Goal: Task Accomplishment & Management: Use online tool/utility

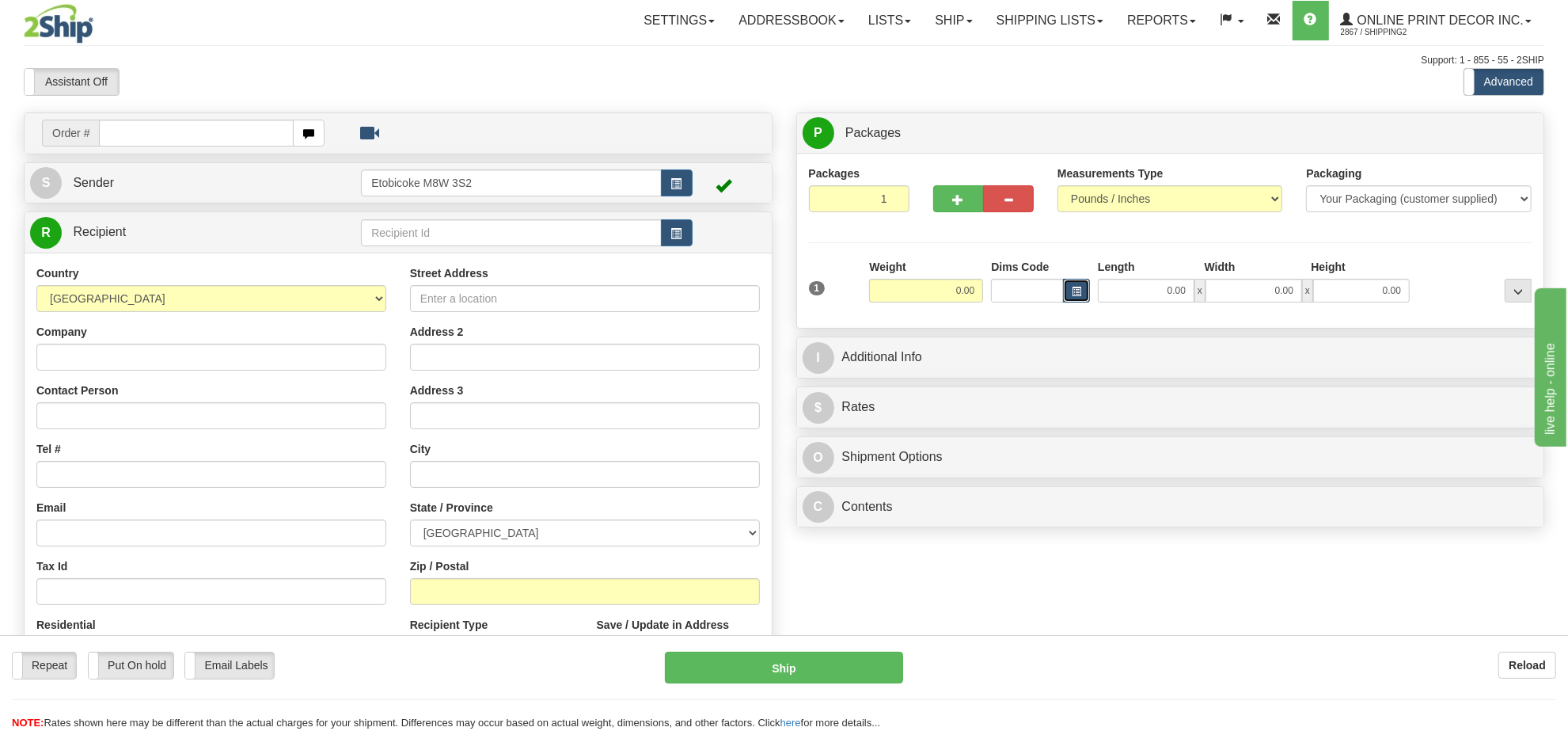
click at [1063, 289] on button "button" at bounding box center [1075, 290] width 26 height 24
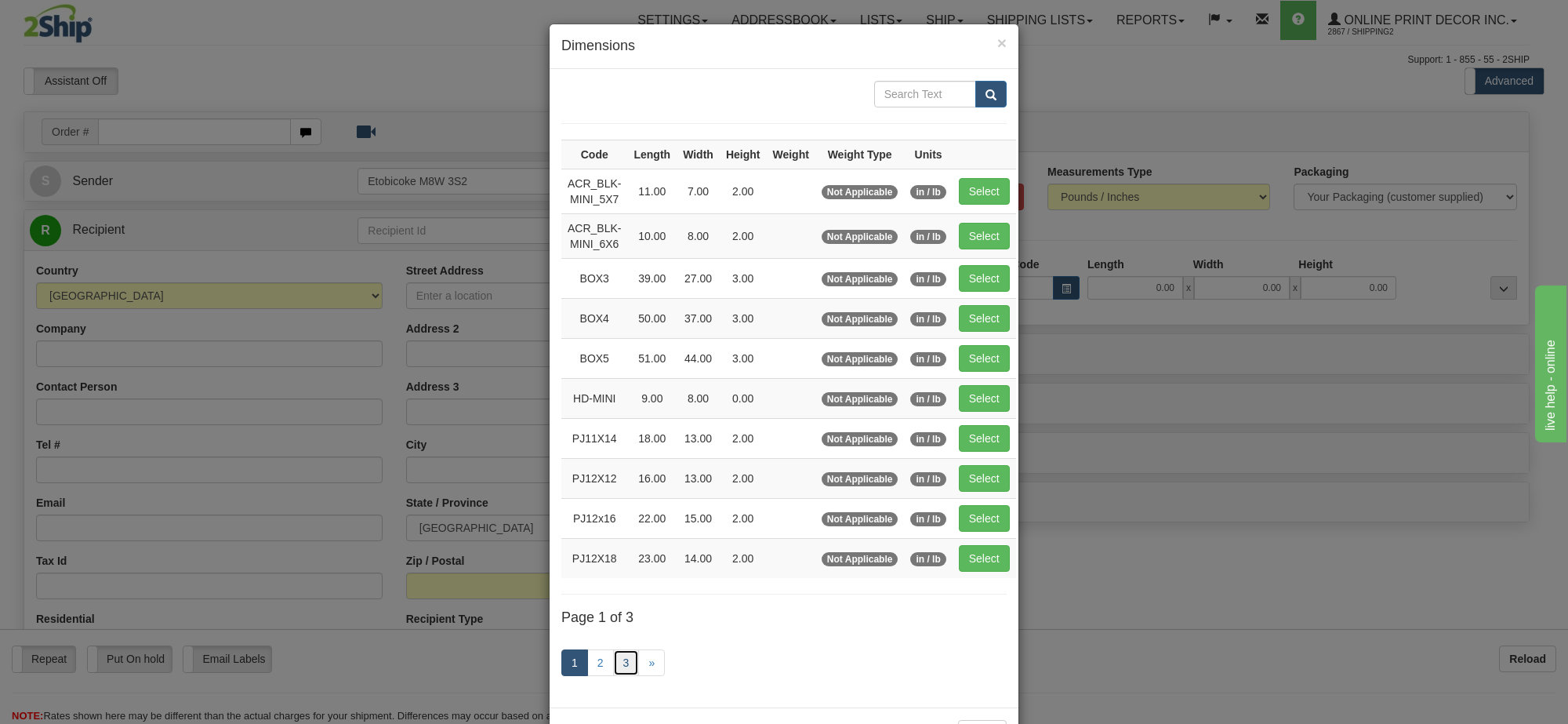
click at [615, 671] on link "3" at bounding box center [626, 662] width 26 height 26
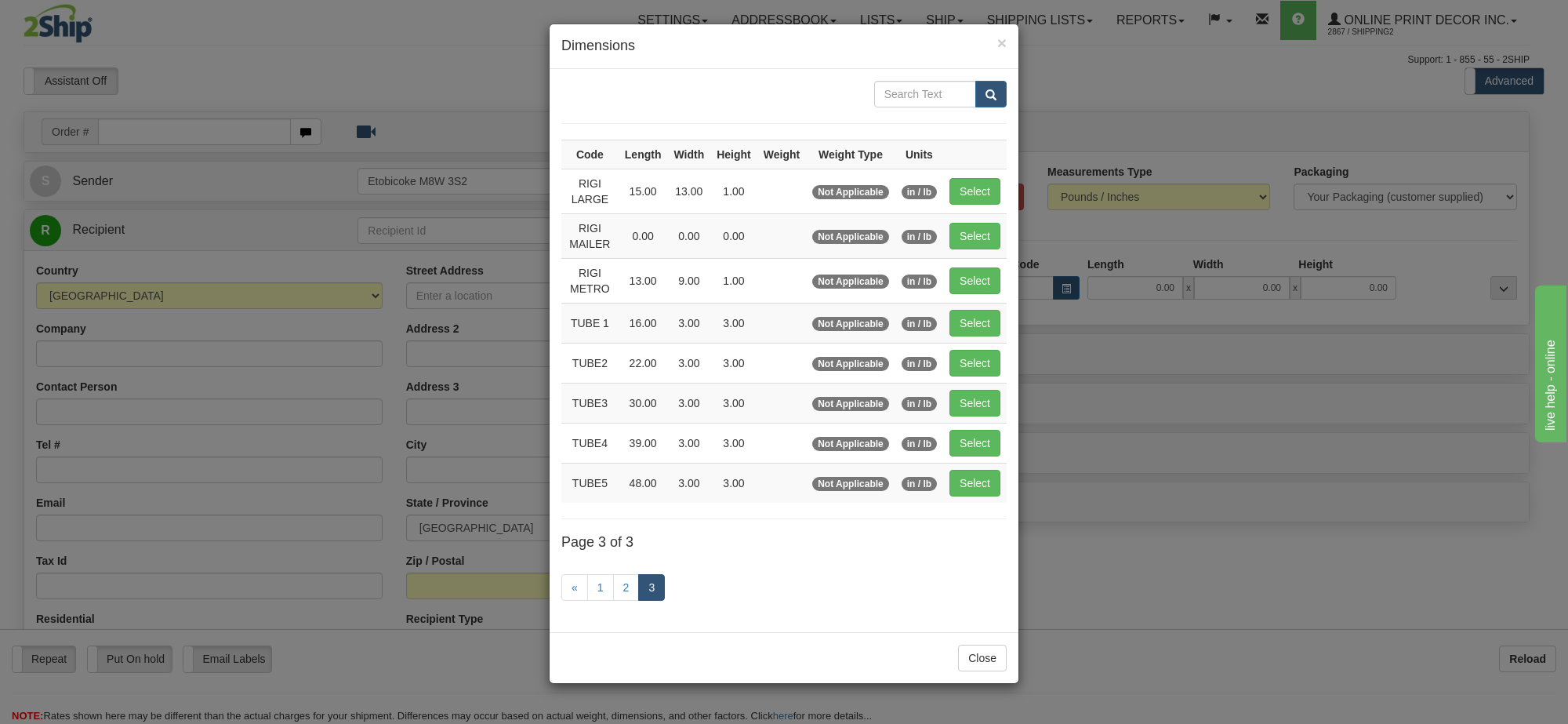
click at [1243, 562] on div "× Dimensions Code Length Width Height Weight Weight Type Units RIGI LARGE 15.00…" at bounding box center [784, 362] width 1568 height 724
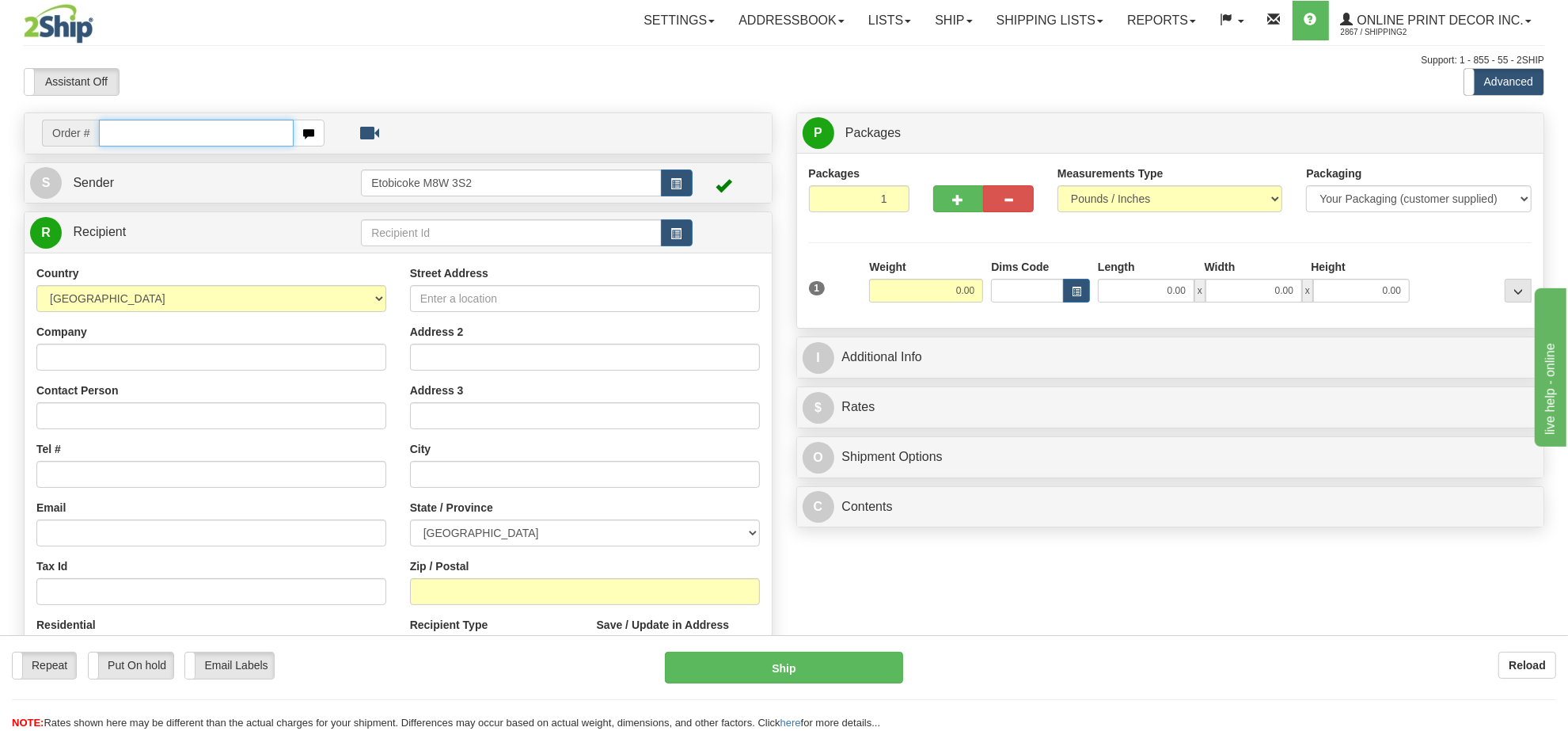
click at [188, 129] on input "text" at bounding box center [196, 132] width 195 height 26
type input "ca-423790"
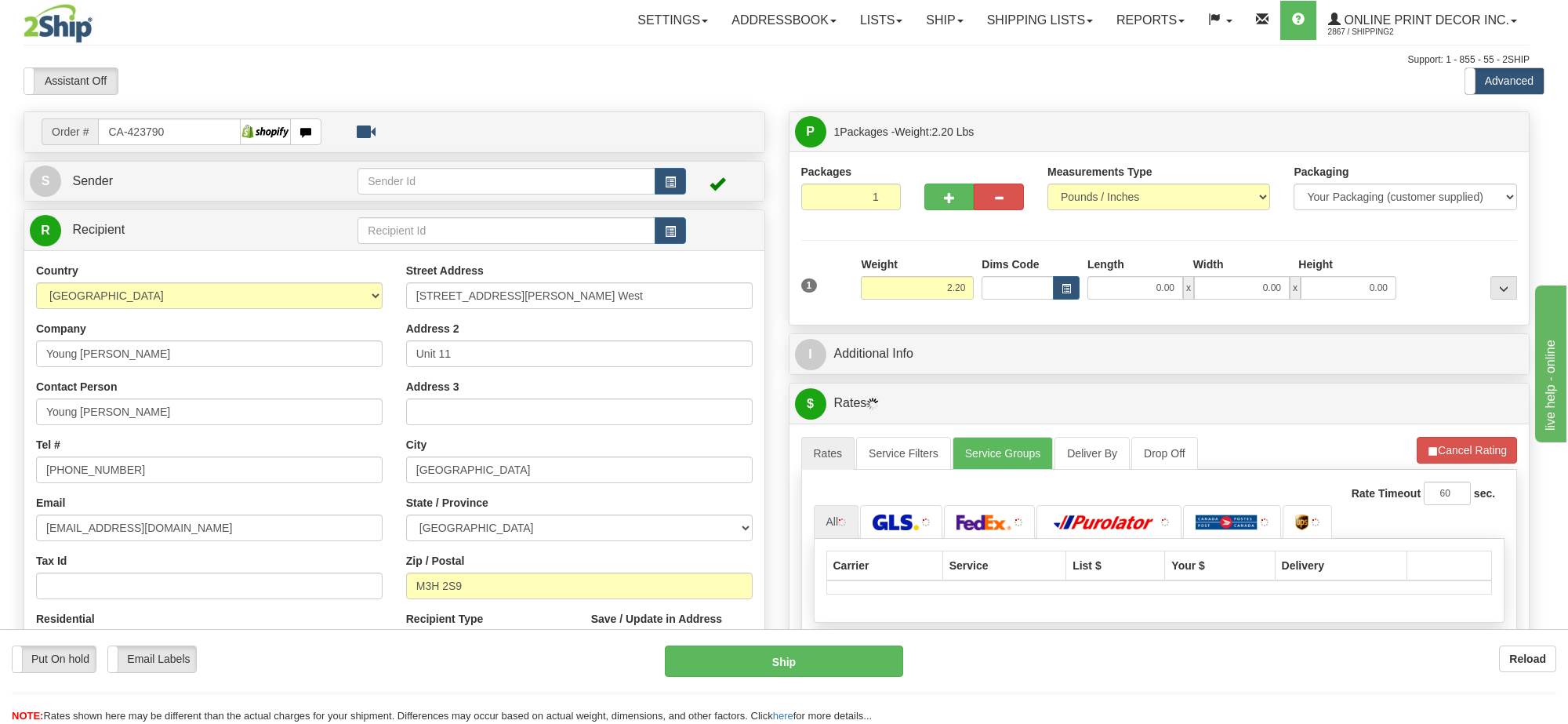
type input "NORTH YORK"
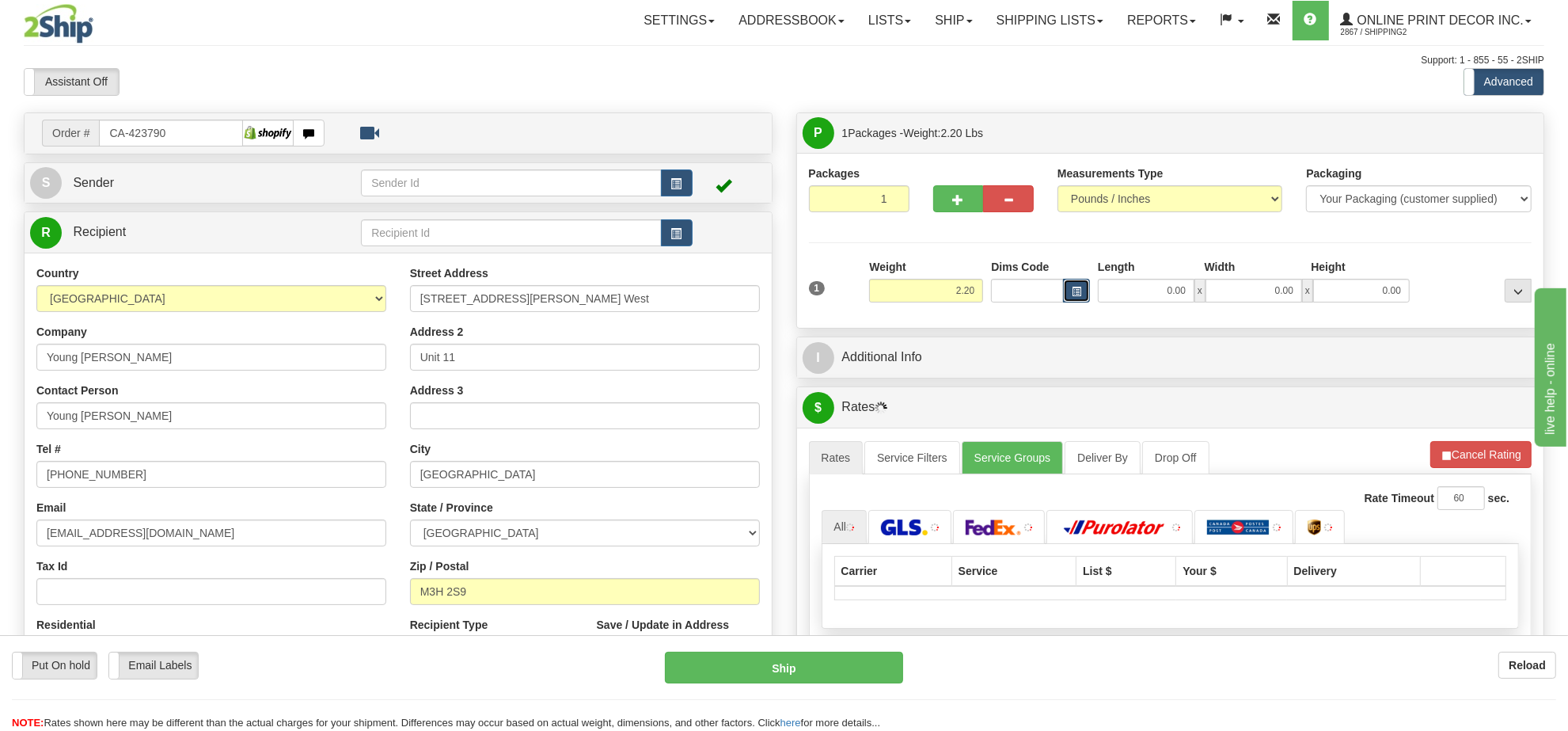
click at [1075, 286] on button "button" at bounding box center [1075, 290] width 26 height 24
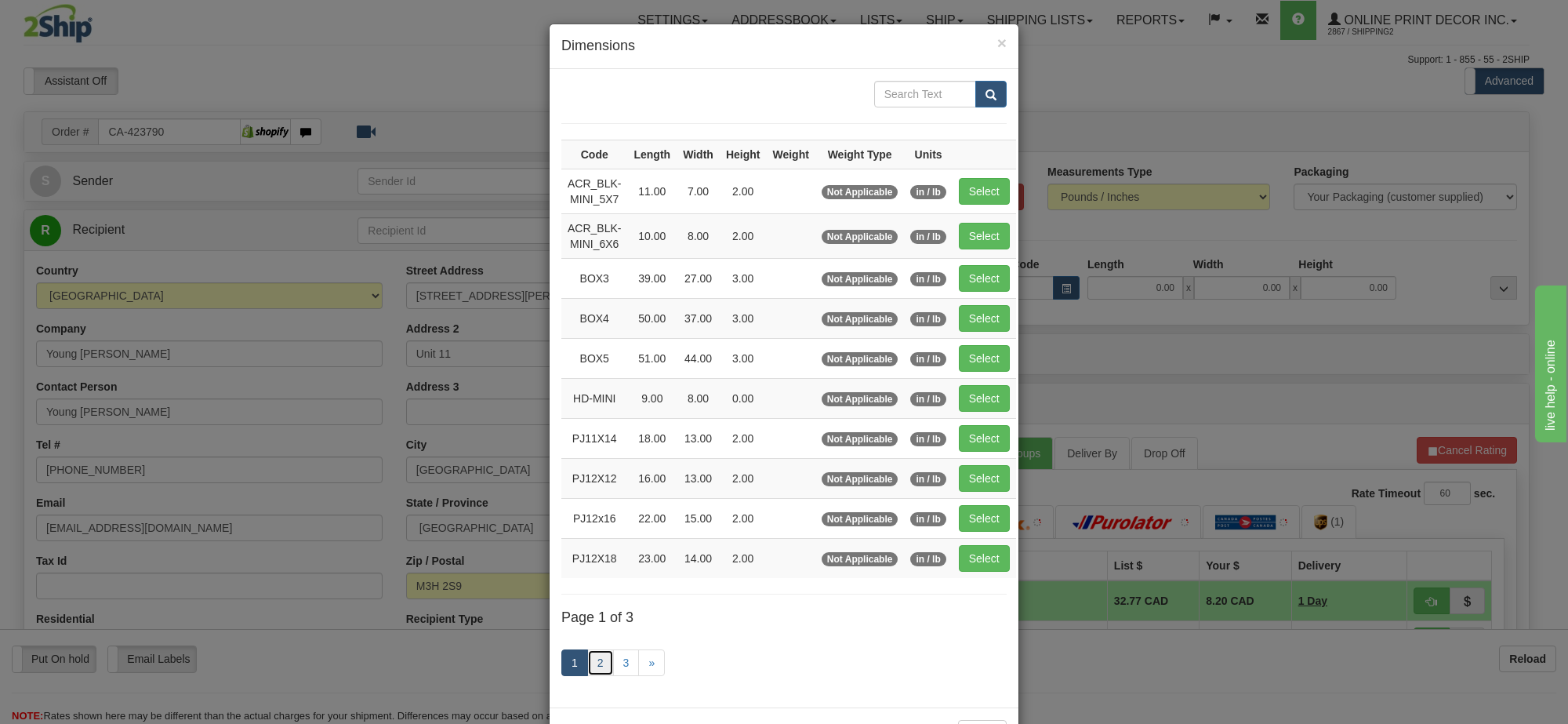
click at [598, 675] on link "2" at bounding box center [600, 662] width 26 height 26
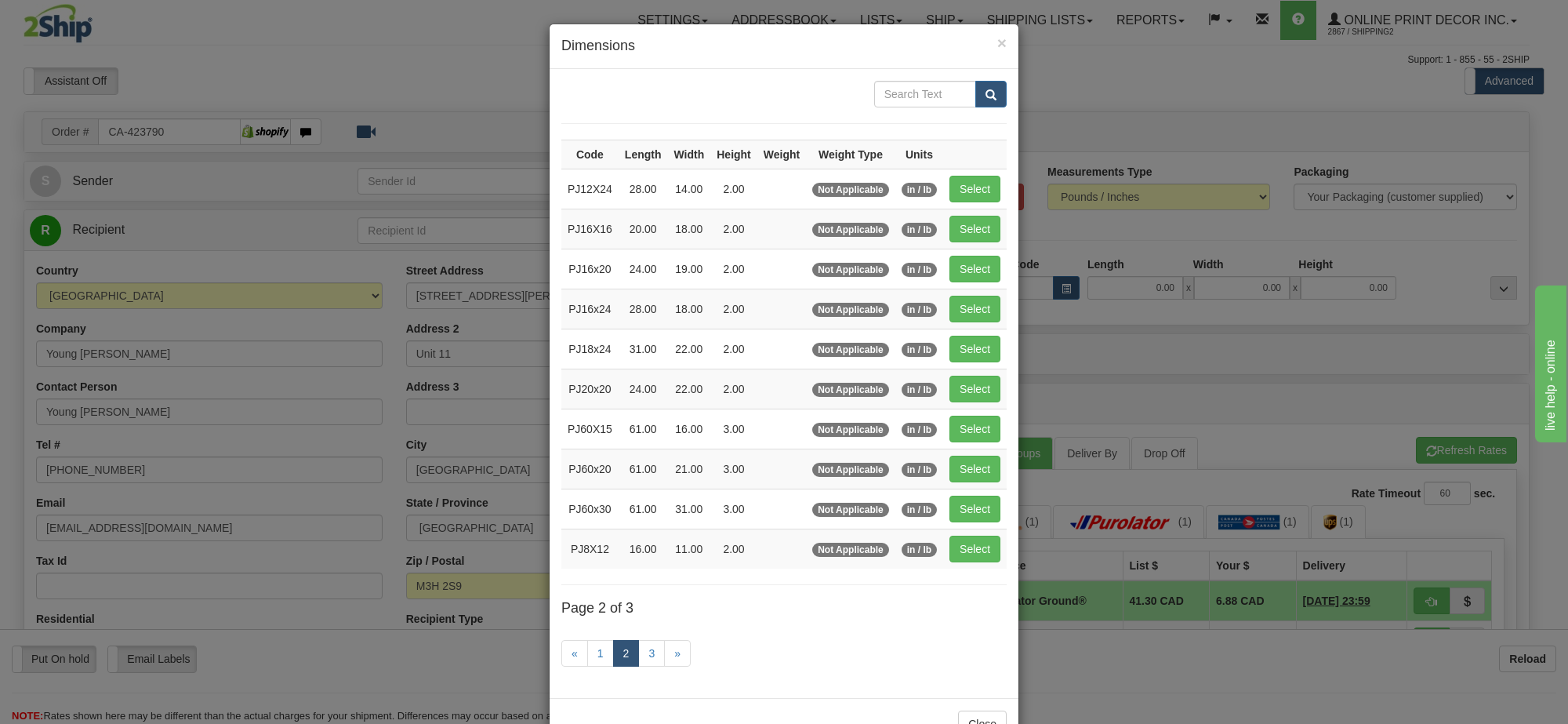
click at [981, 215] on td "Select" at bounding box center [974, 228] width 63 height 40
click at [981, 221] on button "Select" at bounding box center [975, 228] width 51 height 26
type input "PJ16X16"
type input "20.00"
type input "18.00"
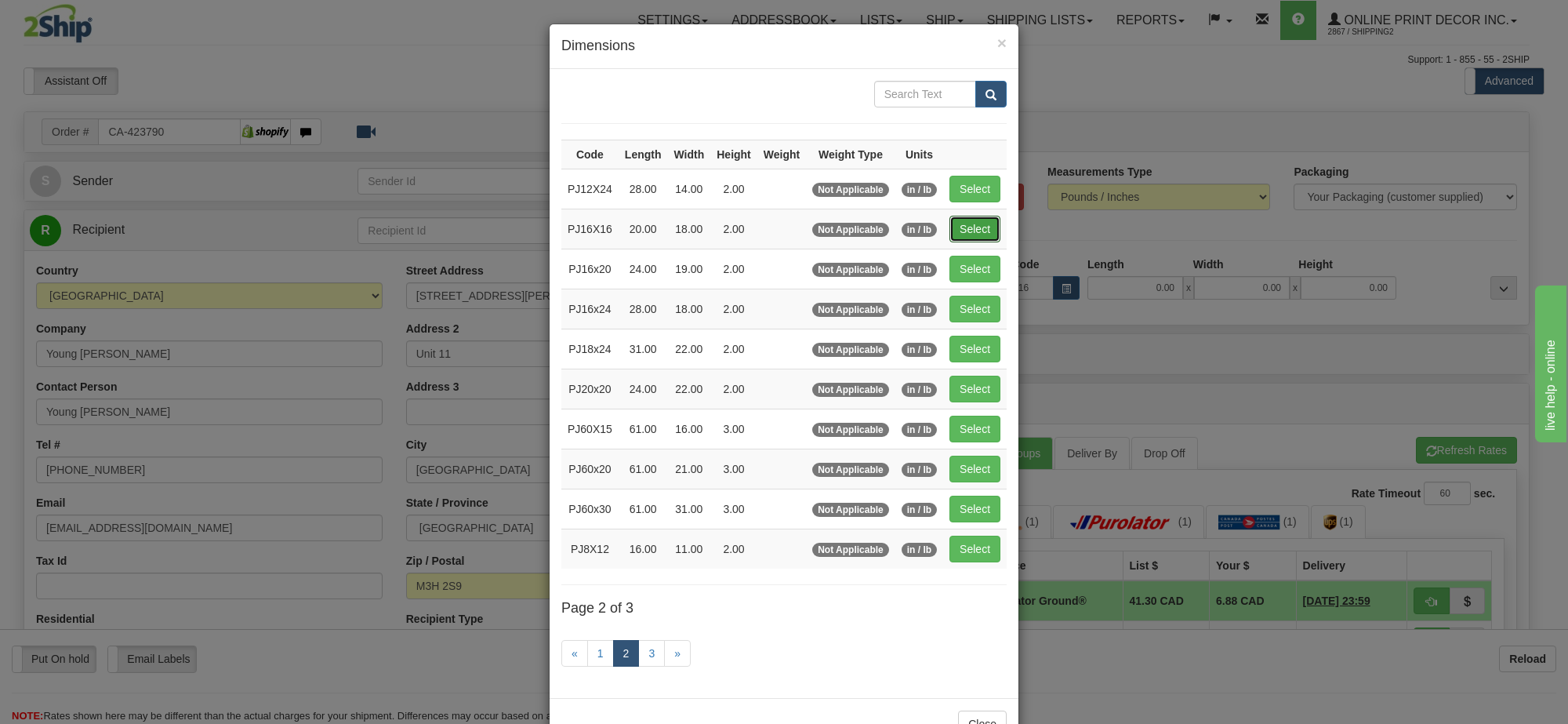
type input "2.00"
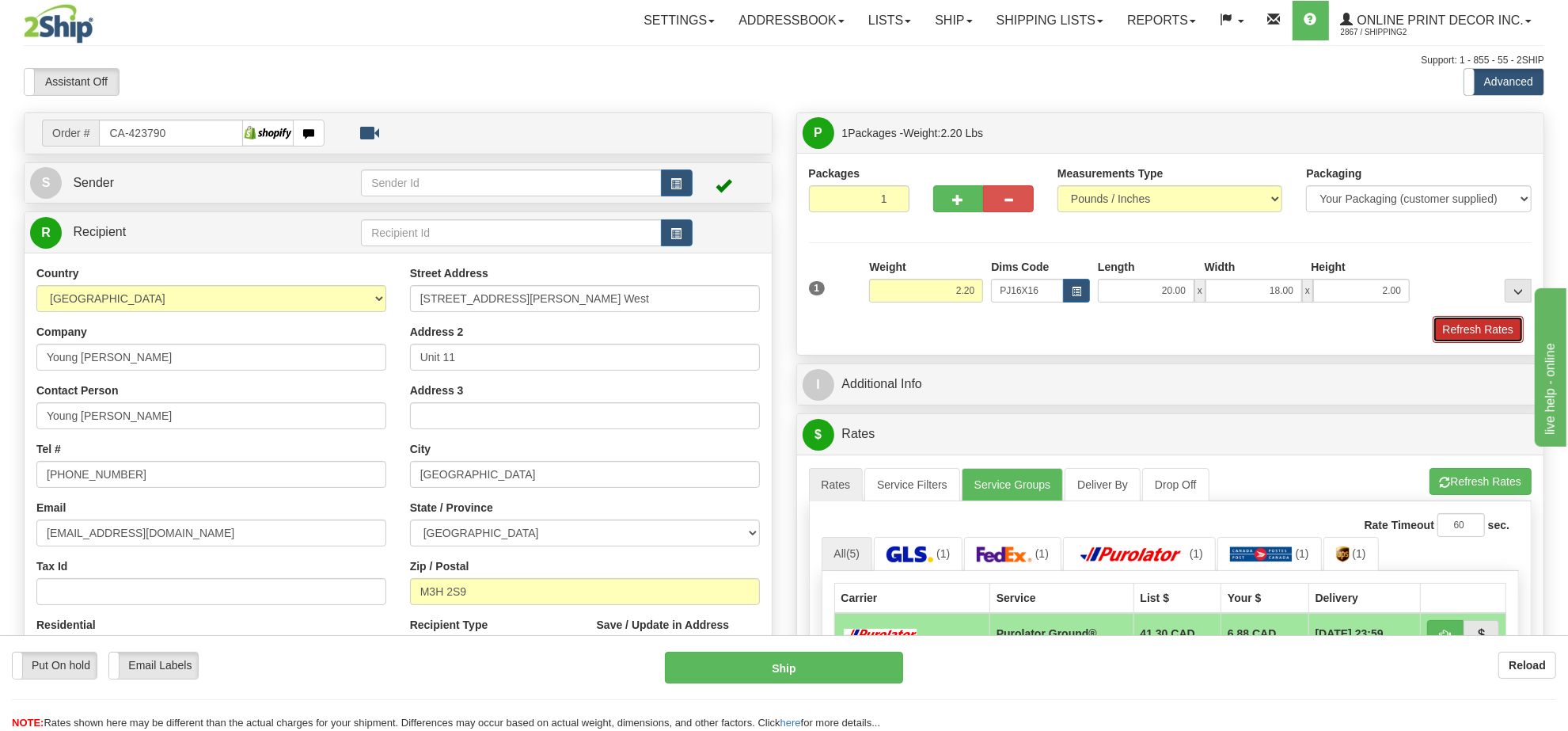
click at [1484, 331] on button "Refresh Rates" at bounding box center [1478, 328] width 91 height 26
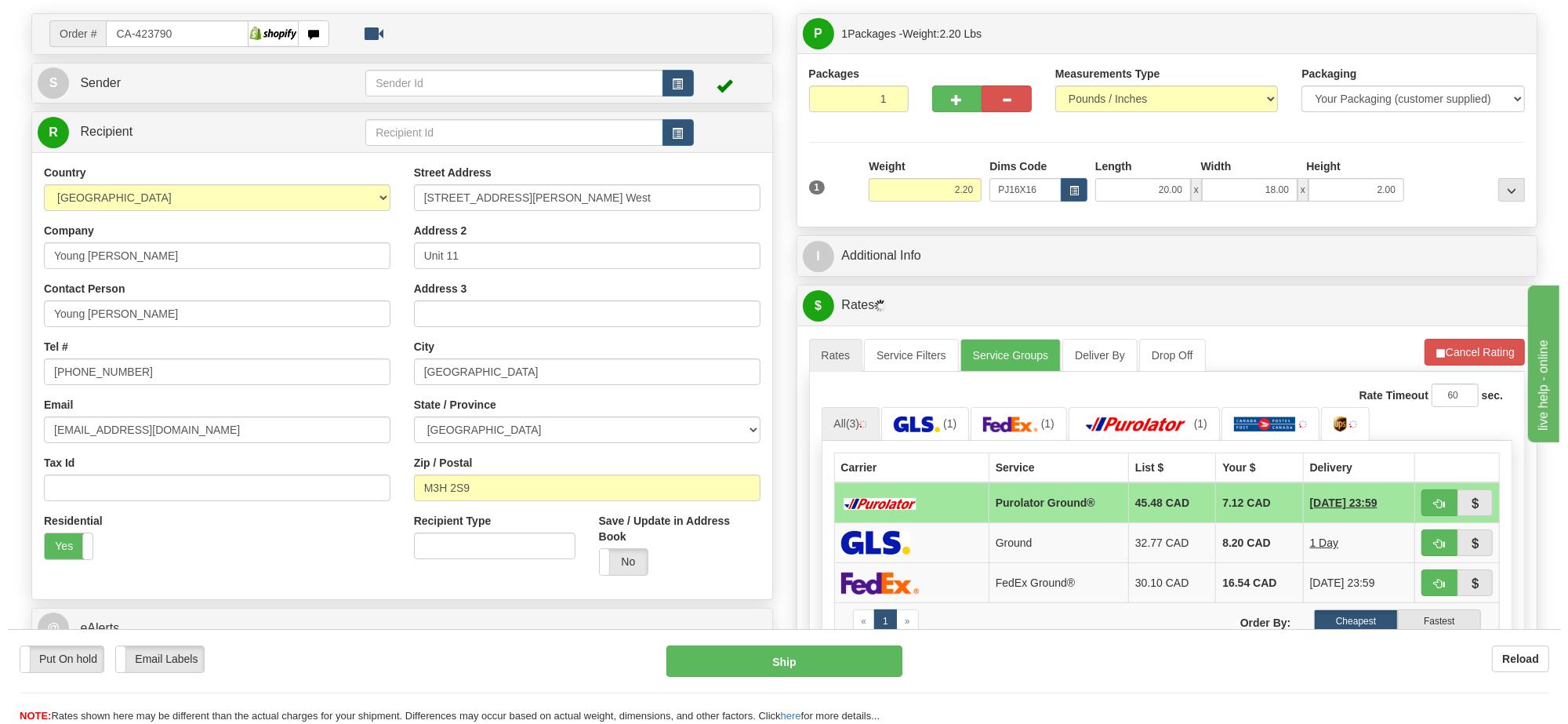
scroll to position [294, 0]
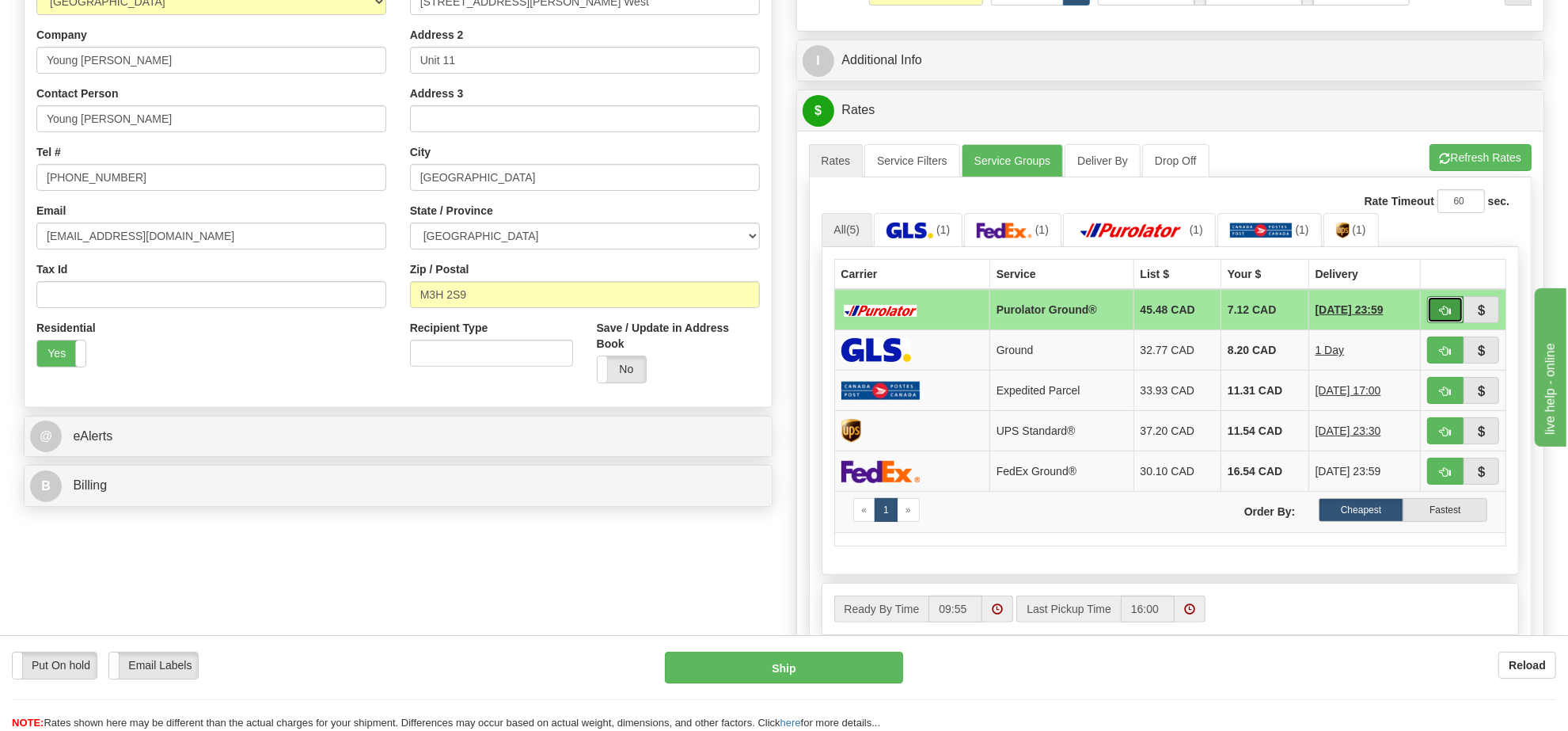
click at [1445, 316] on span "button" at bounding box center [1445, 311] width 11 height 11
type input "260"
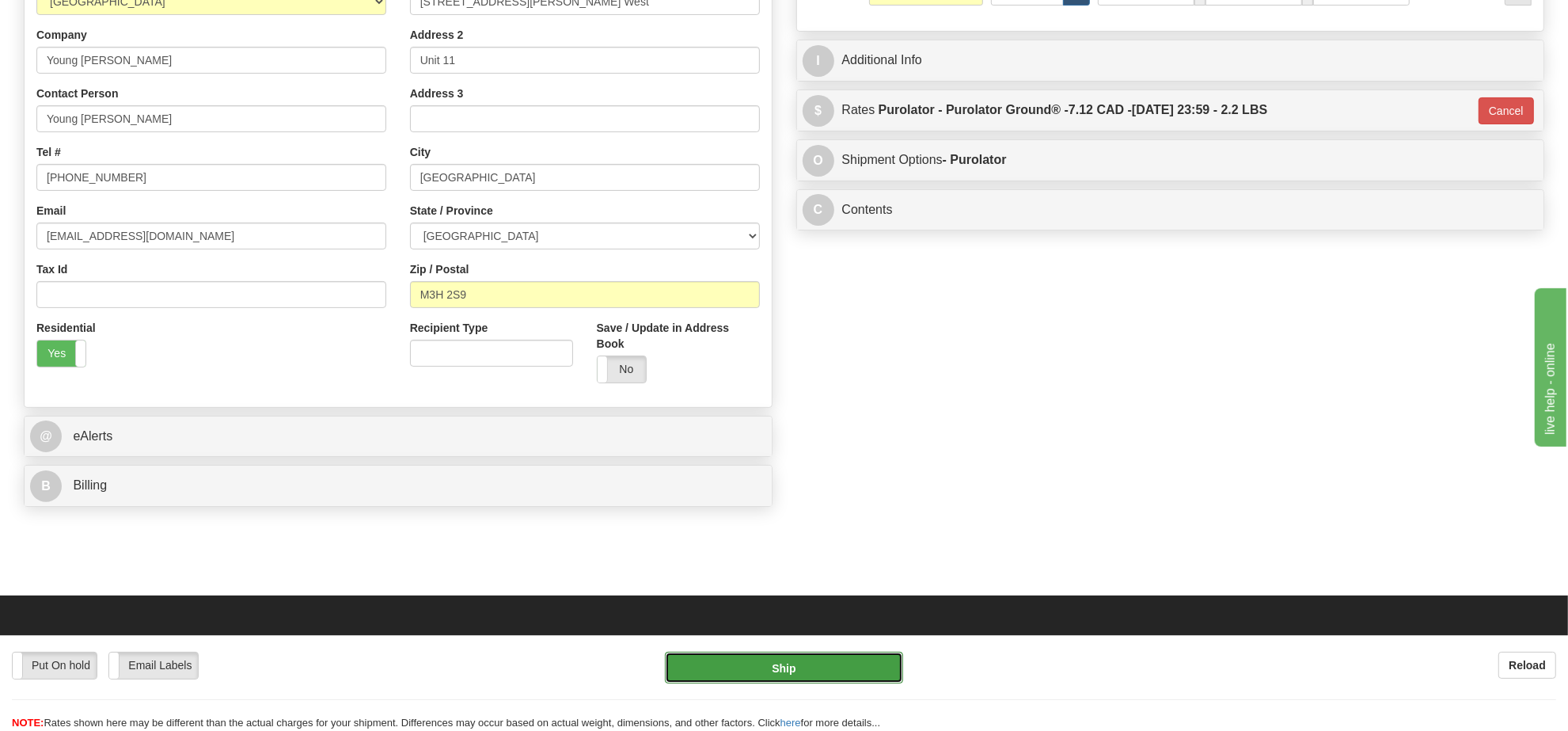
click at [792, 669] on button "Ship" at bounding box center [784, 667] width 237 height 31
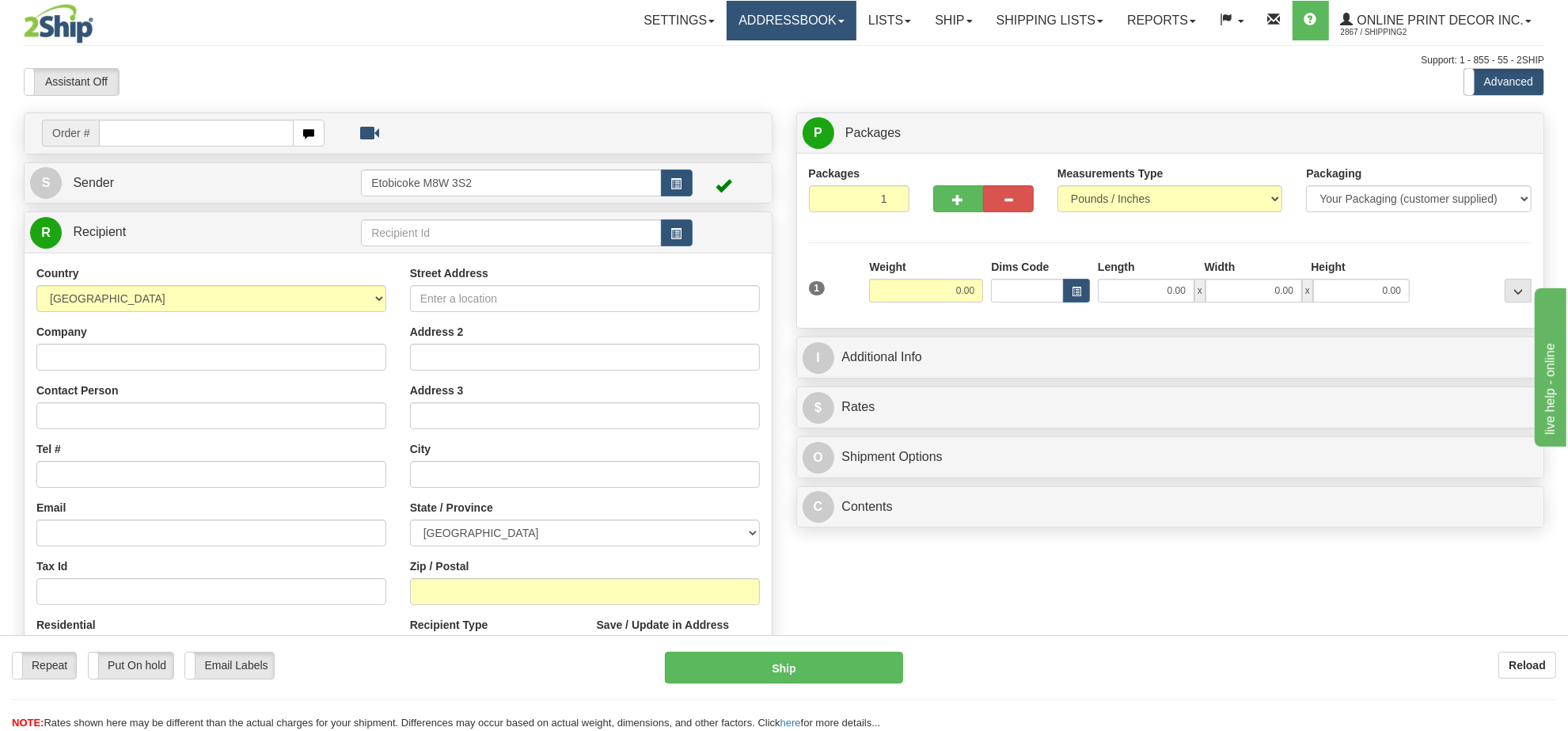
click at [745, 25] on link "Addressbook" at bounding box center [791, 21] width 130 height 39
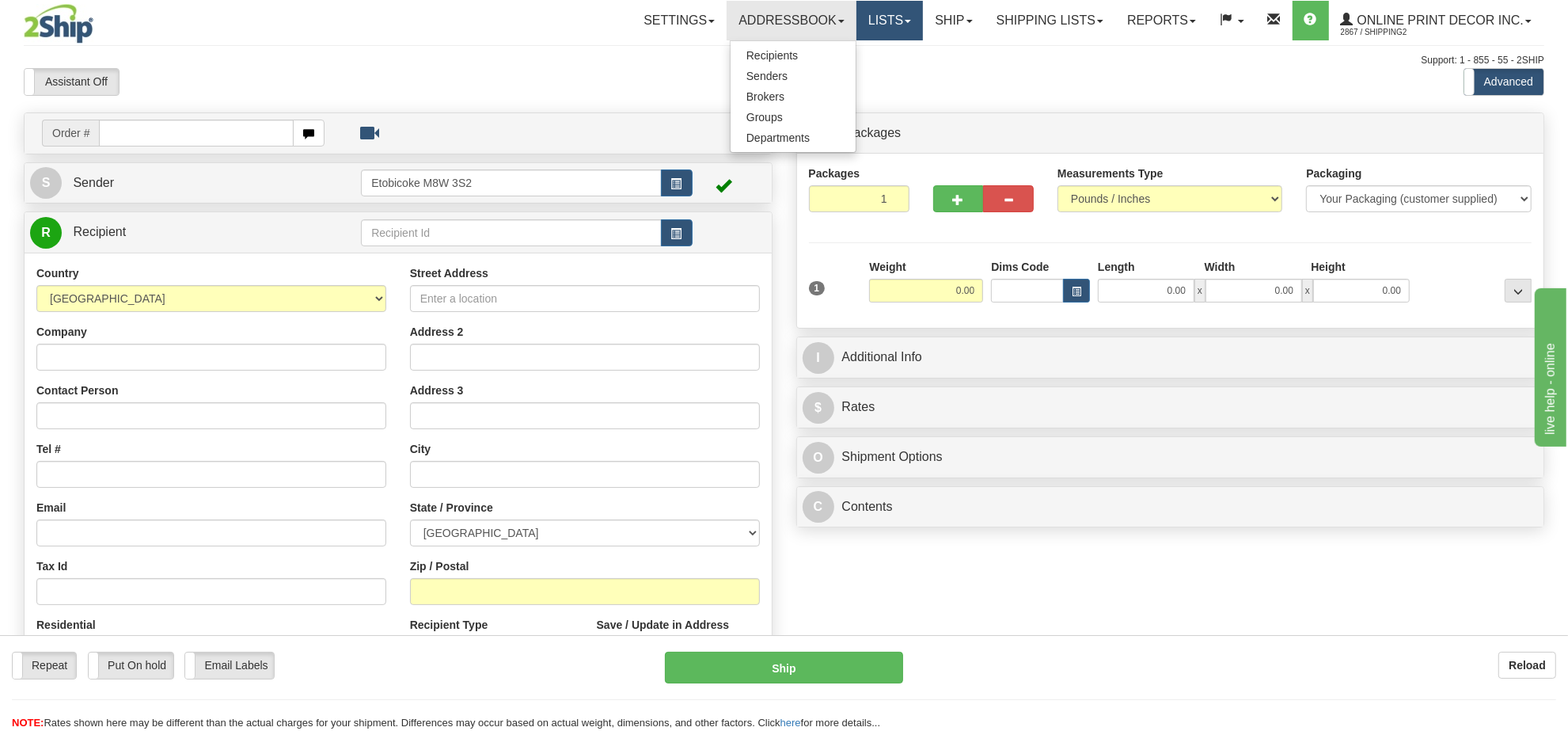
click at [889, 34] on link "Lists" at bounding box center [889, 21] width 67 height 39
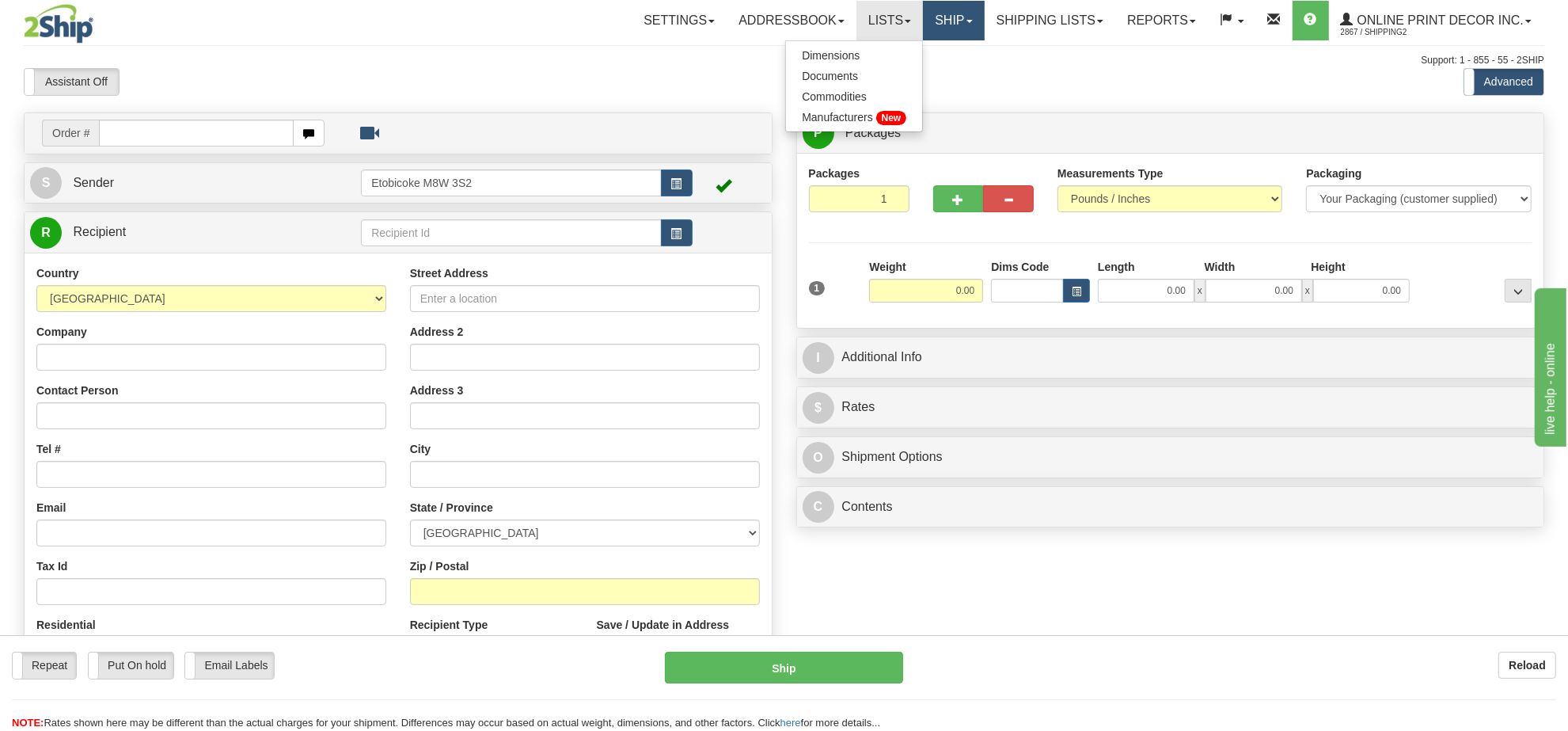
click at [948, 26] on link "Ship" at bounding box center [953, 21] width 61 height 39
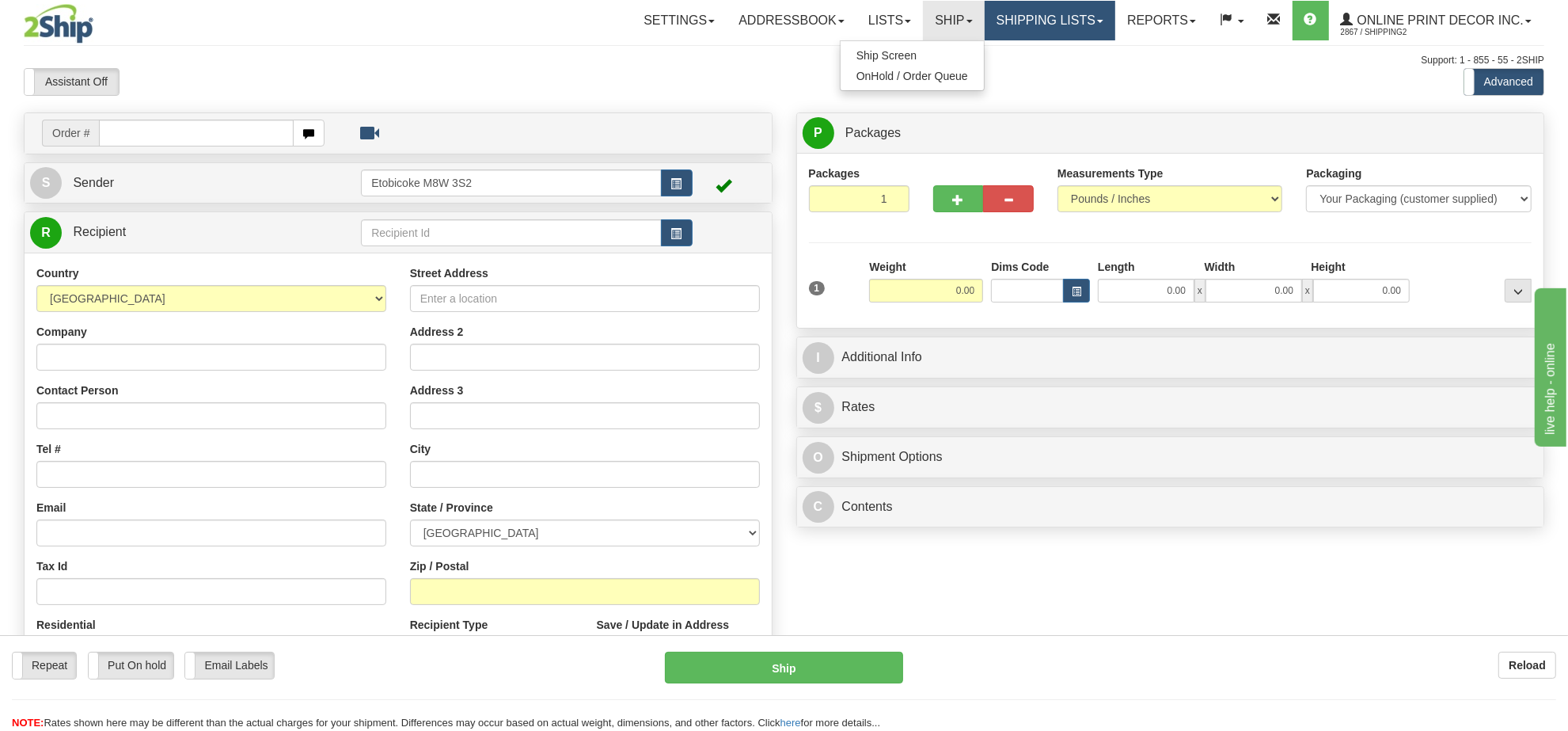
click at [1034, 29] on link "Shipping lists" at bounding box center [1049, 21] width 130 height 39
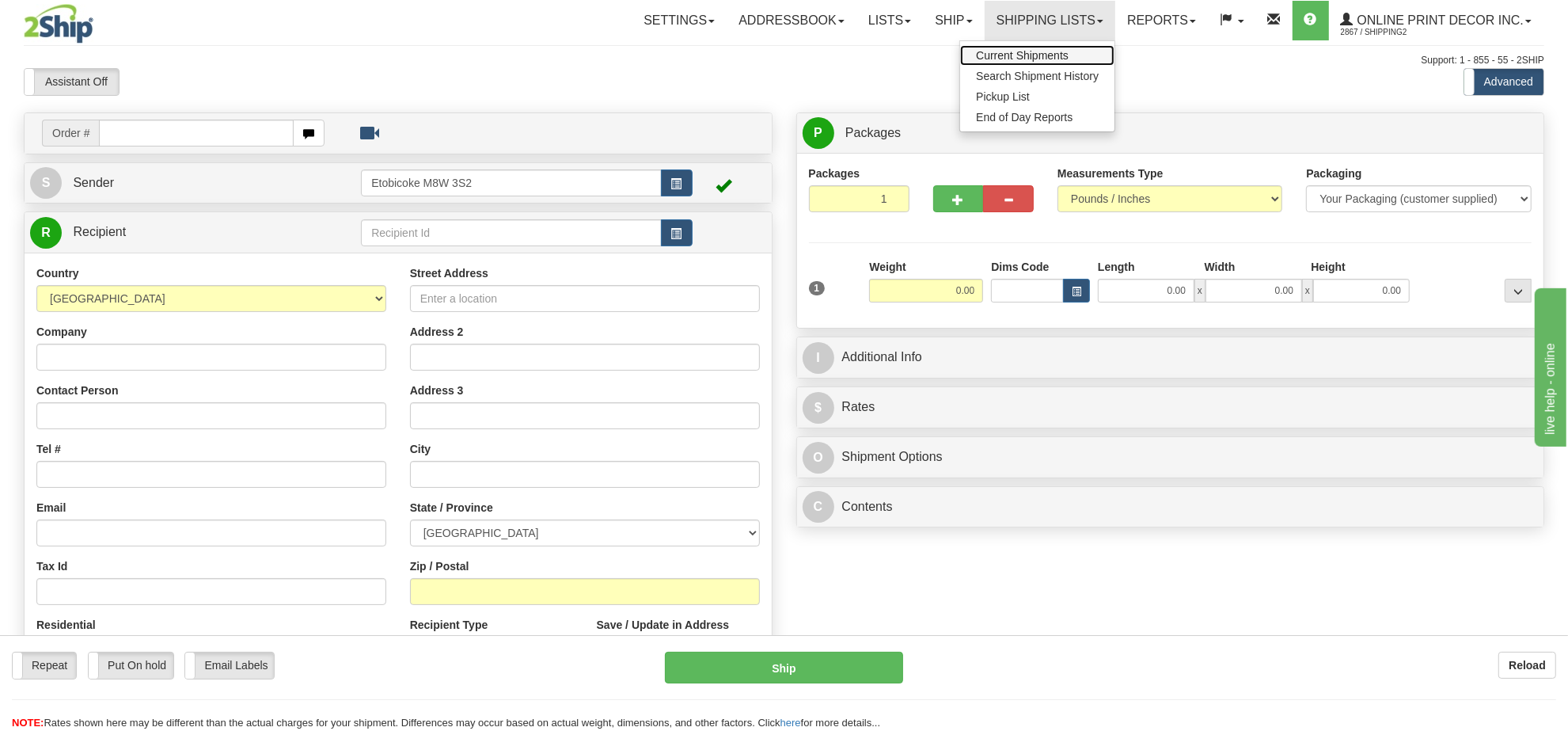
click at [1046, 56] on span "Current Shipments" at bounding box center [1022, 55] width 93 height 13
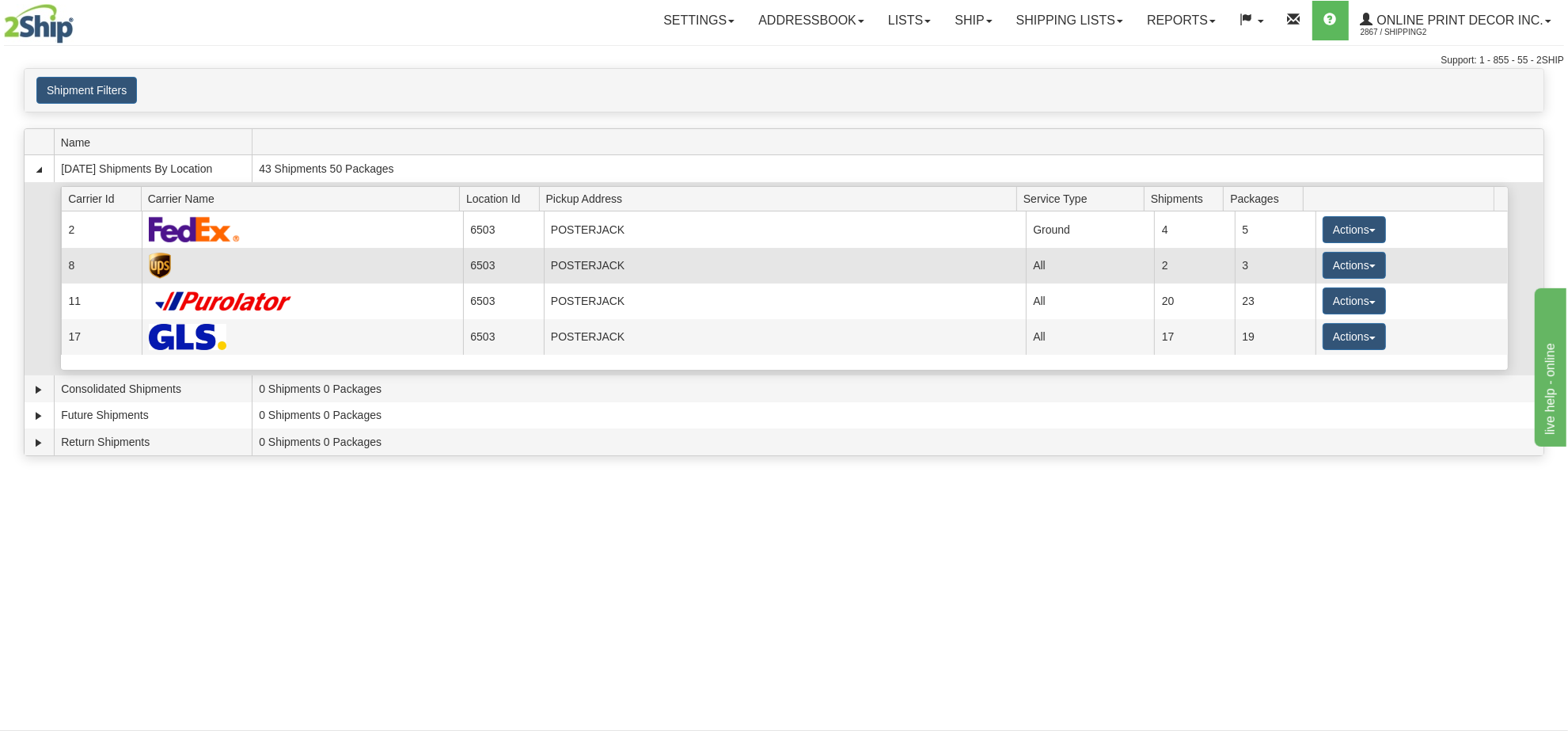
click at [839, 266] on td "POSTERJACK" at bounding box center [784, 266] width 482 height 35
click at [1339, 267] on button "Actions" at bounding box center [1354, 265] width 64 height 26
click at [1286, 295] on span "Details" at bounding box center [1296, 294] width 43 height 11
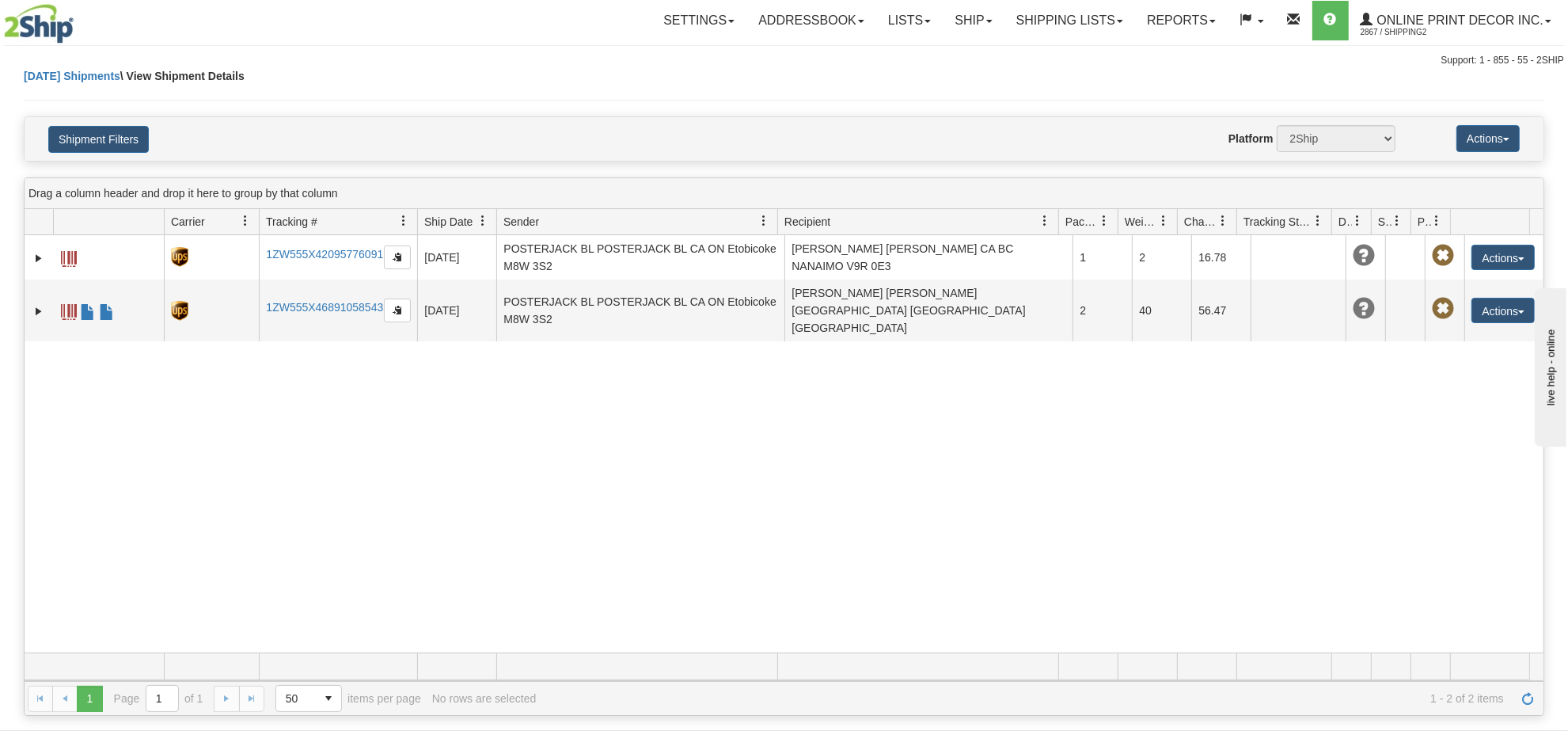
drag, startPoint x: 1495, startPoint y: 303, endPoint x: 1090, endPoint y: 437, distance: 426.6
click at [1121, 446] on div "31652353 2867 1ZW555X42095776091 09/24/2025 09/24/2025 09:32:45 AM POSTERJACK B…" at bounding box center [784, 444] width 1519 height 417
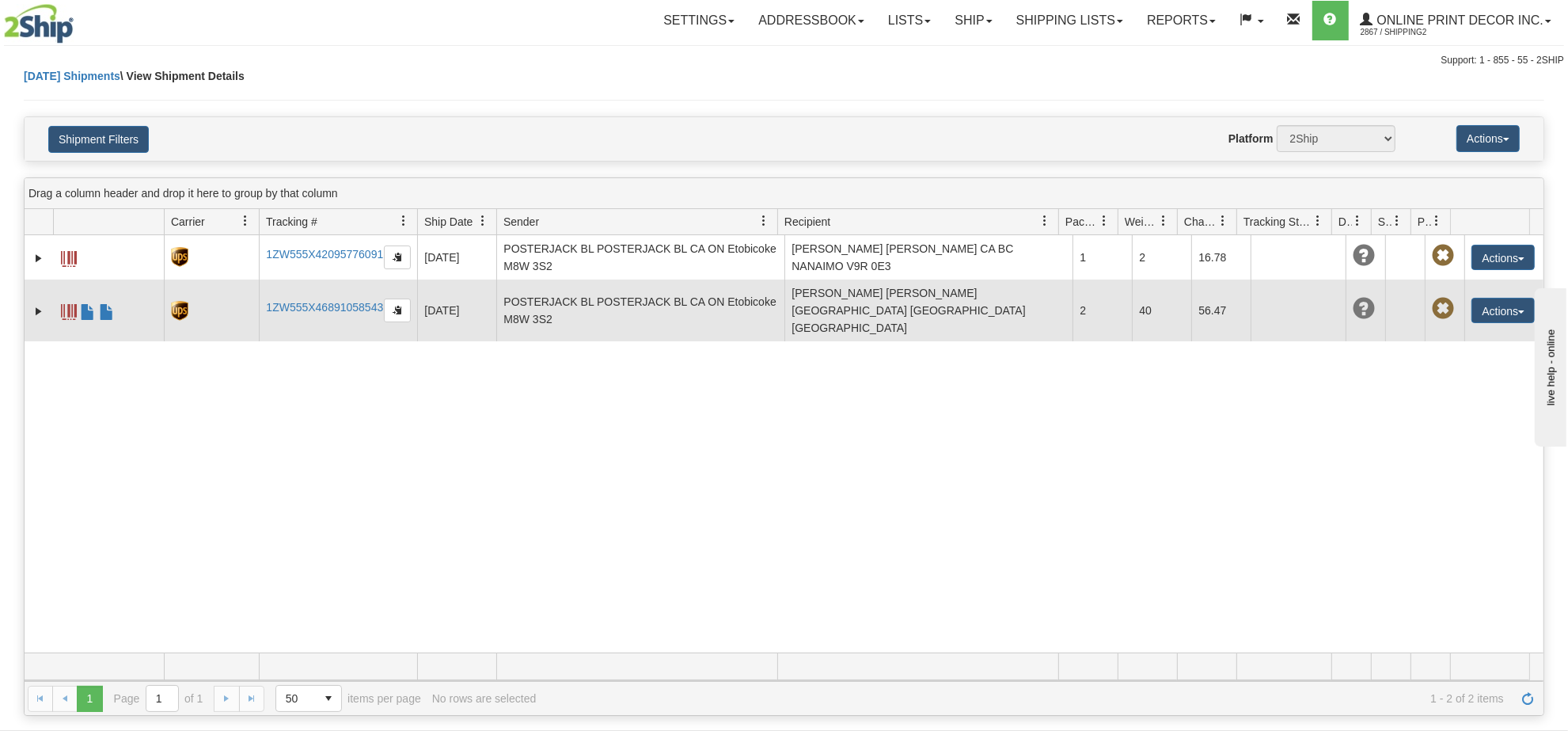
click at [64, 304] on span at bounding box center [69, 312] width 16 height 16
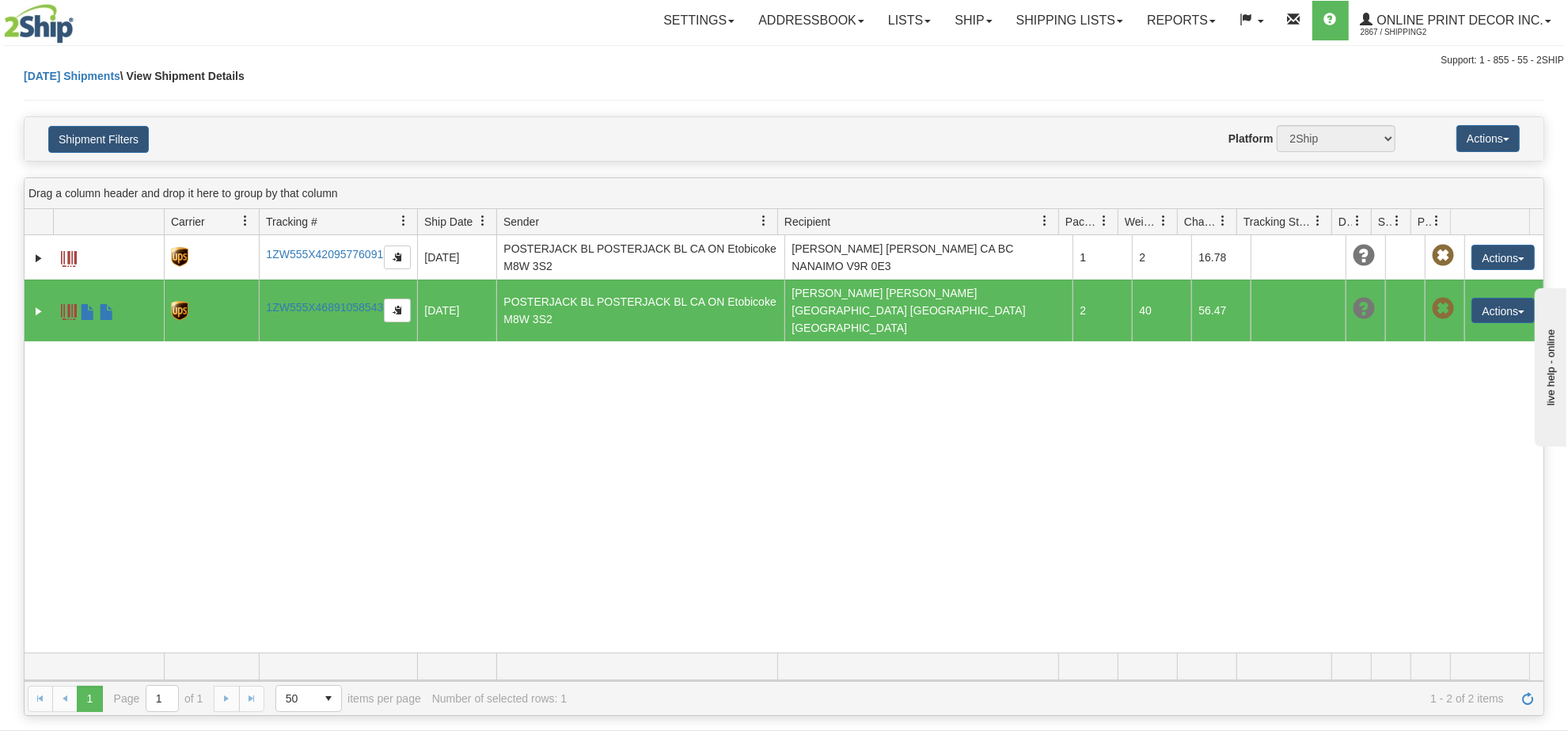
click at [1117, 338] on div "31652353 2867 1ZW555X42095776091 09/24/2025 09/24/2025 09:32:45 AM POSTERJACK B…" at bounding box center [784, 444] width 1519 height 417
click at [1506, 316] on button "Actions" at bounding box center [1502, 311] width 64 height 25
click at [1447, 398] on link "Delete" at bounding box center [1470, 401] width 126 height 21
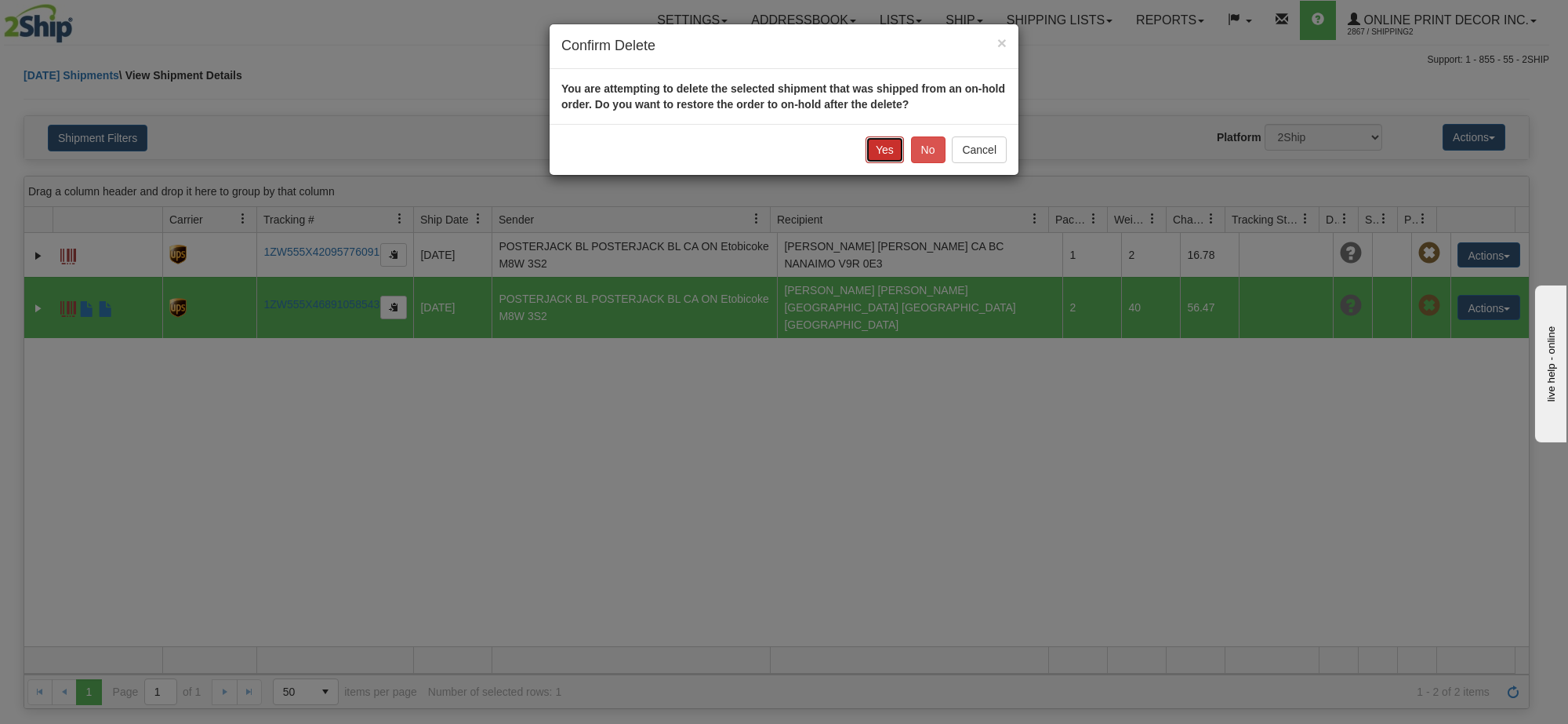
click at [888, 158] on button "Yes" at bounding box center [885, 149] width 39 height 26
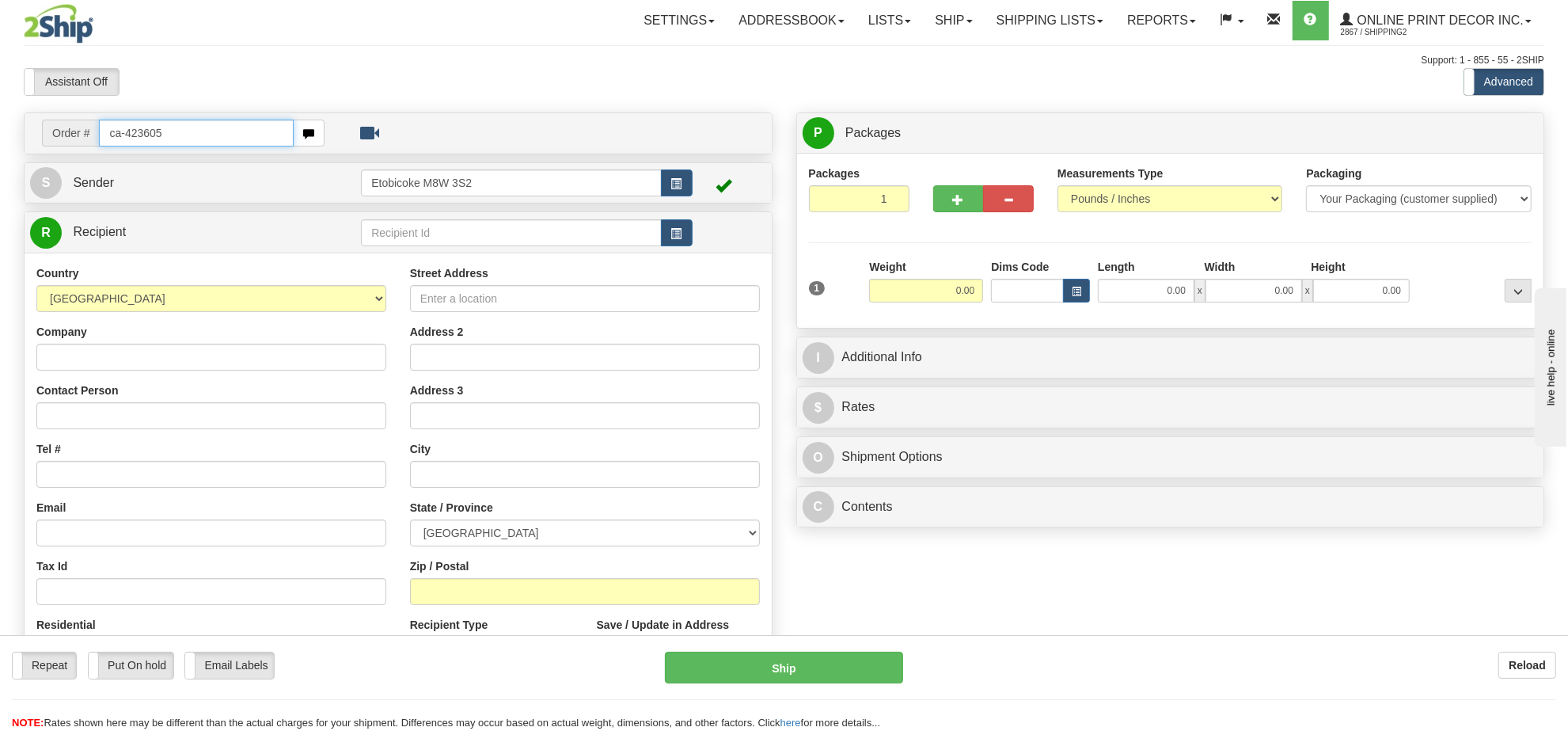
type input "ca-423605"
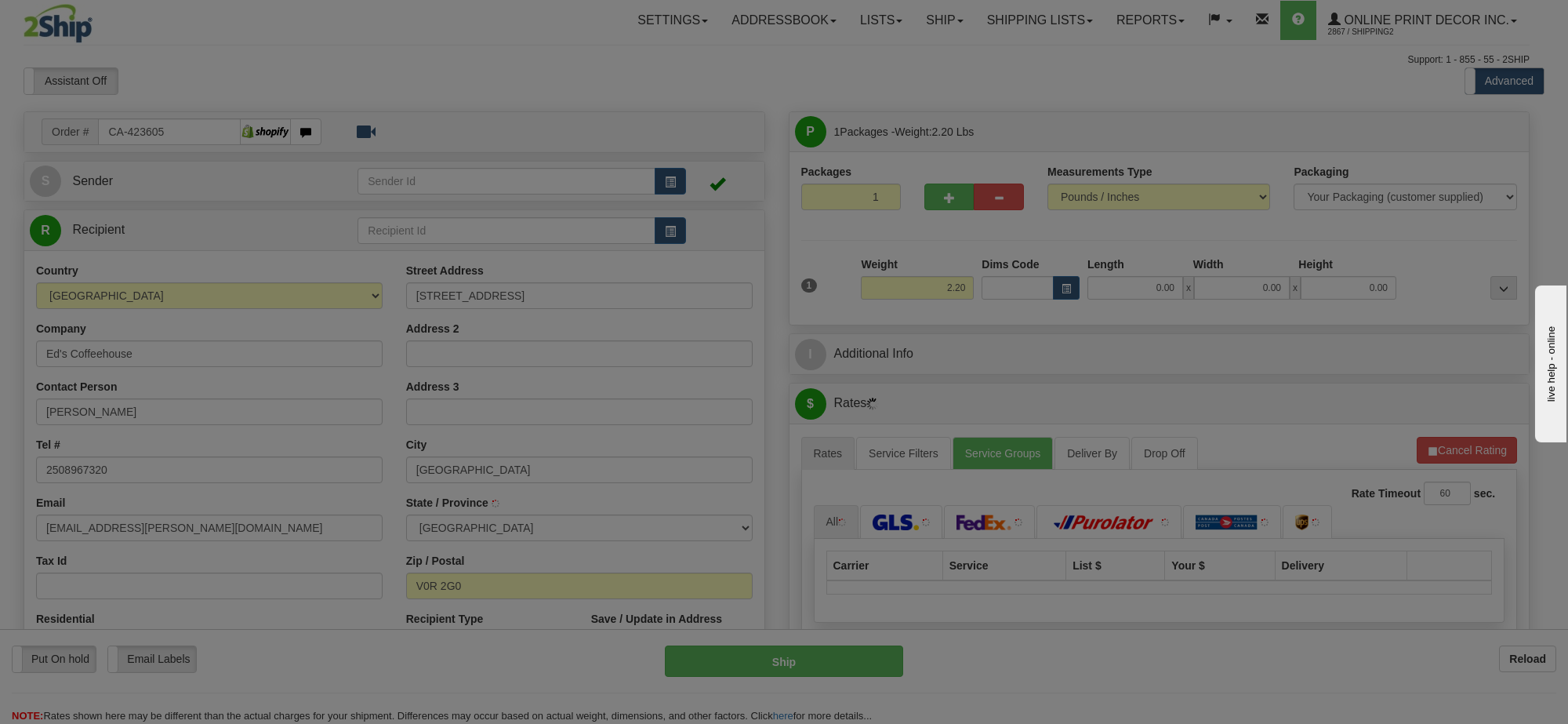
type input "LAKE COWICHAN"
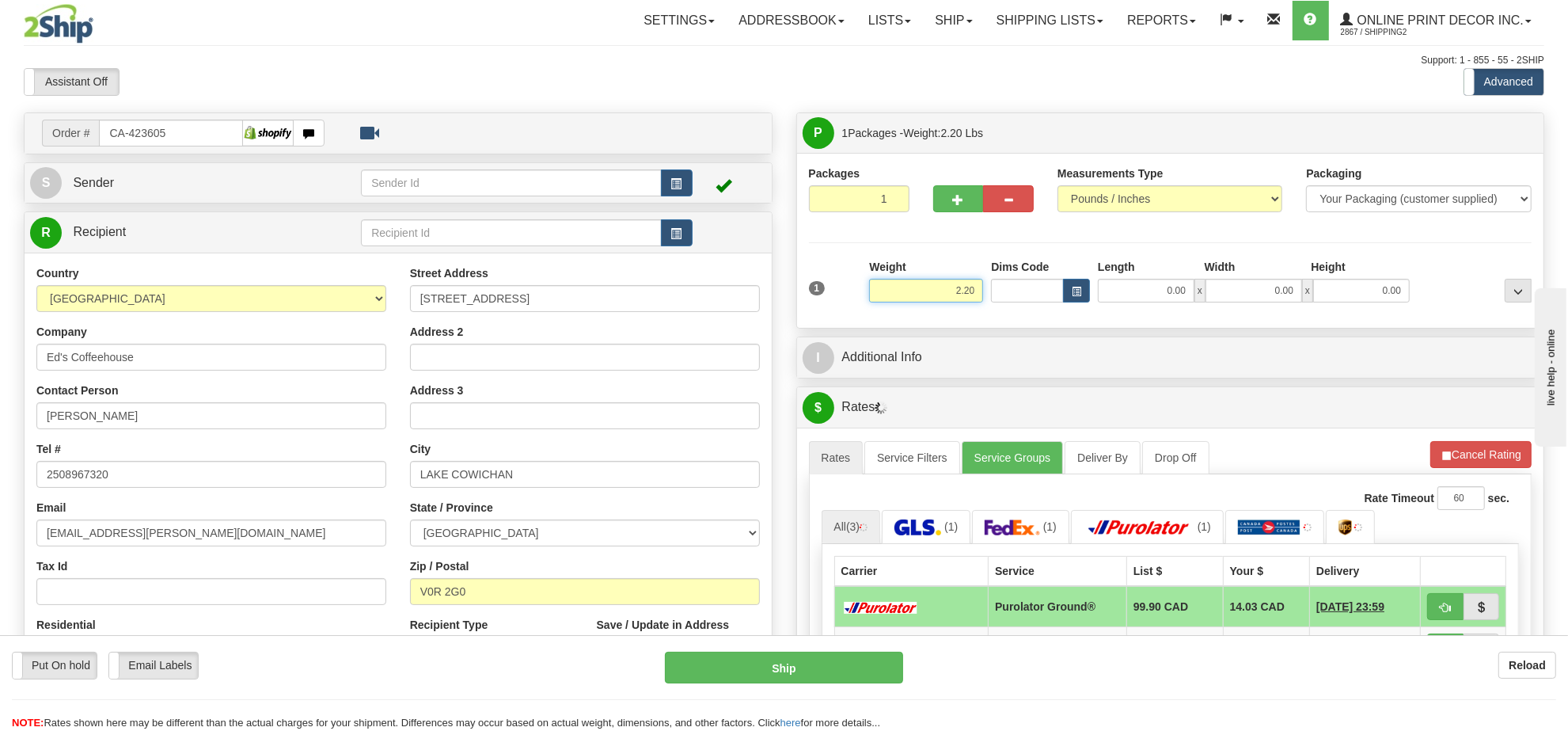
click at [963, 282] on input "2.20" at bounding box center [926, 290] width 114 height 24
type input "10.00"
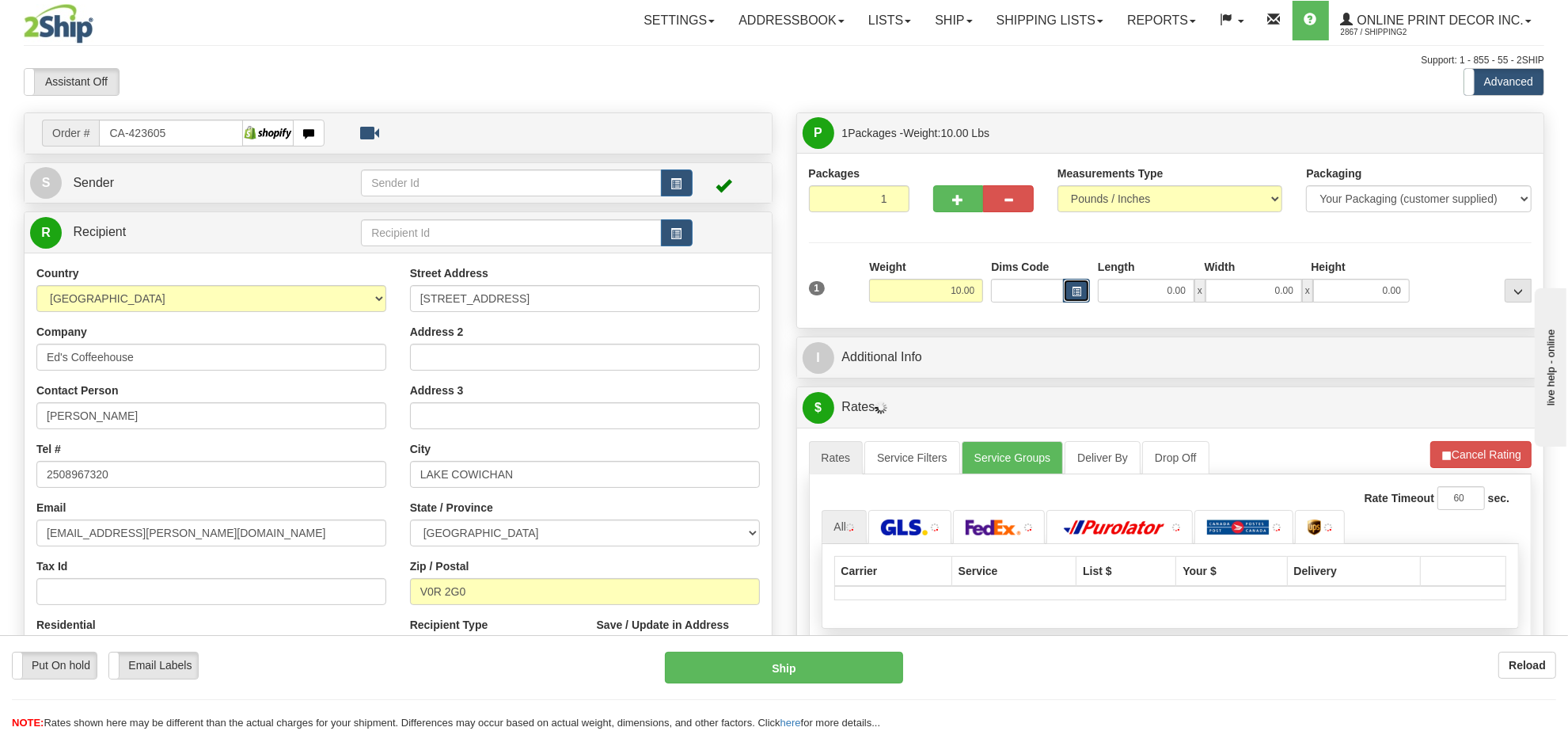
click at [1081, 302] on button "button" at bounding box center [1075, 290] width 26 height 24
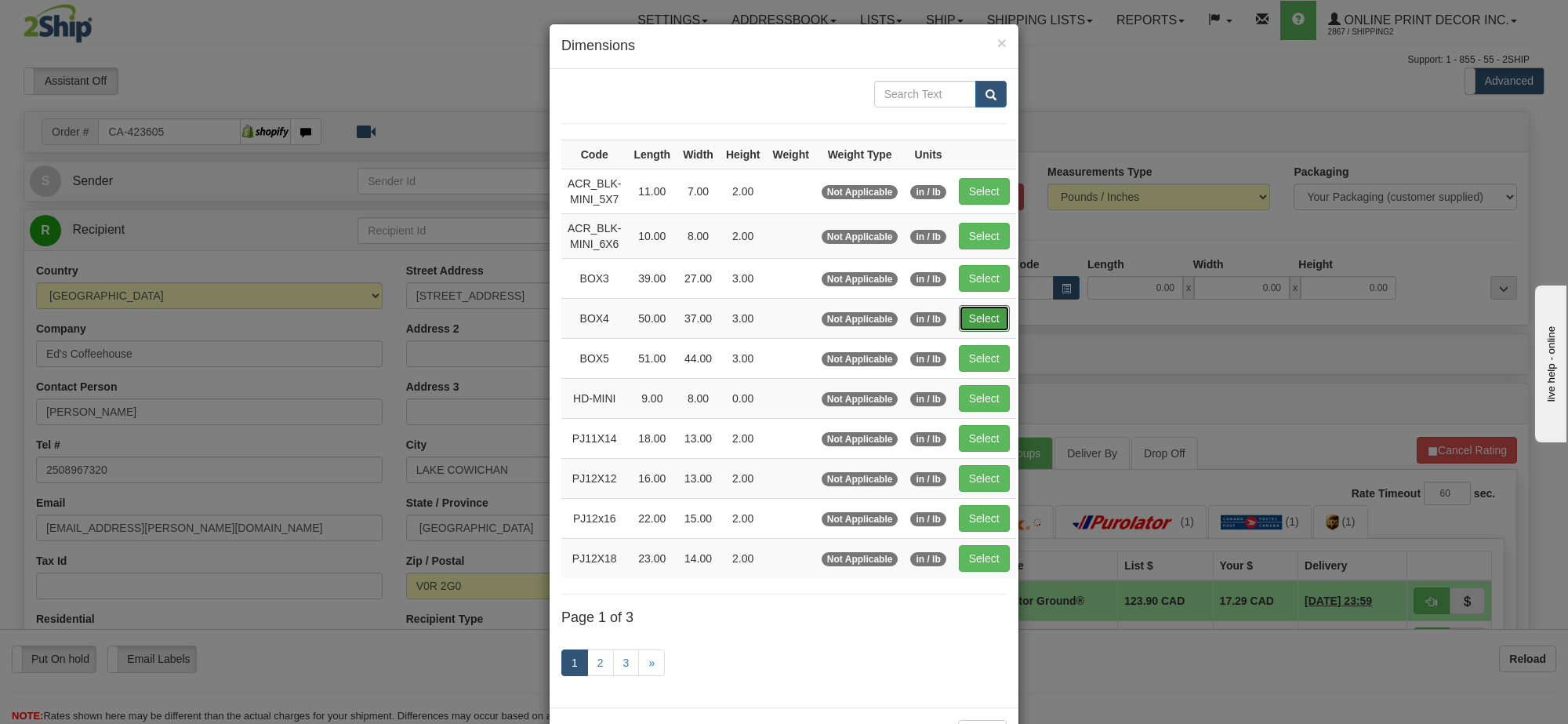
click at [977, 319] on button "Select" at bounding box center [984, 317] width 51 height 26
type input "BOX4"
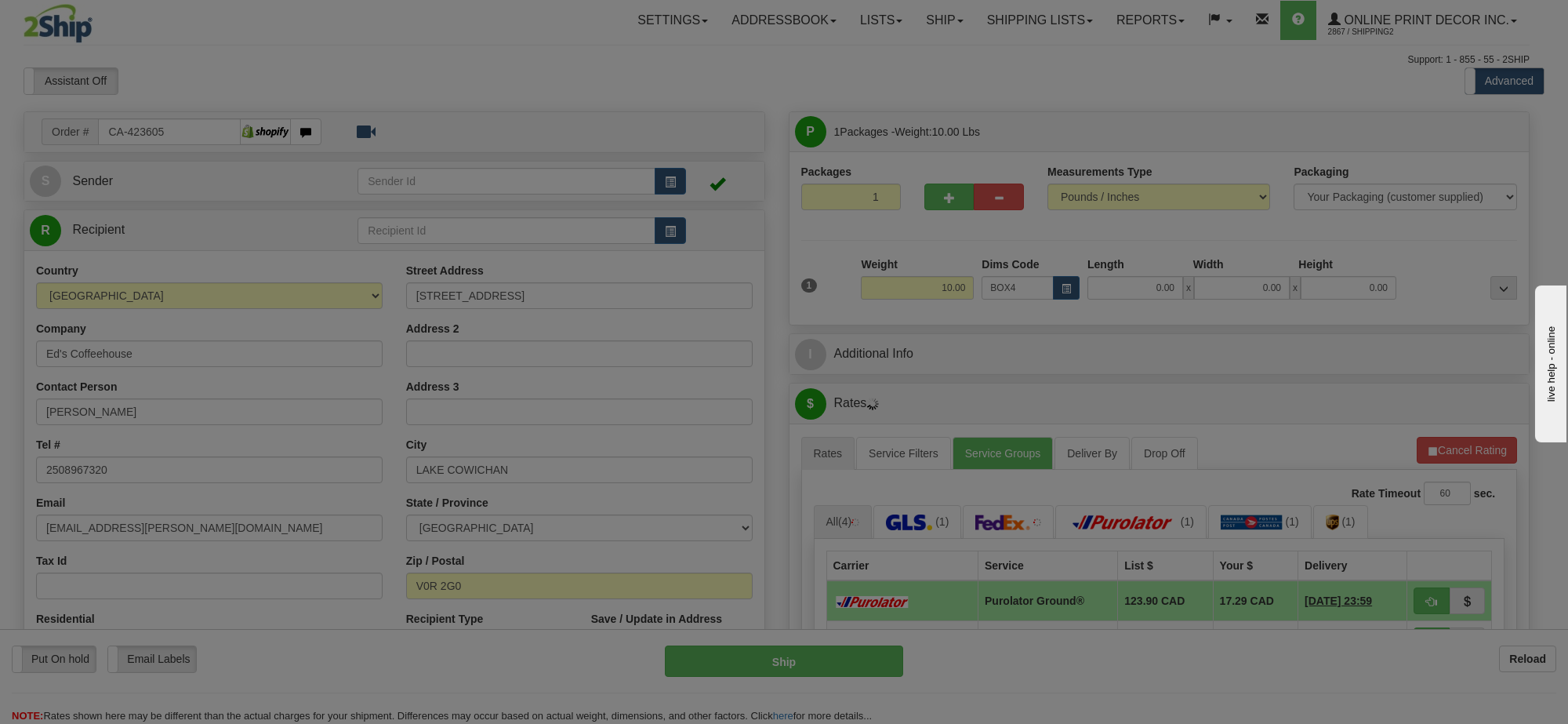
type input "50.00"
type input "37.00"
type input "3.00"
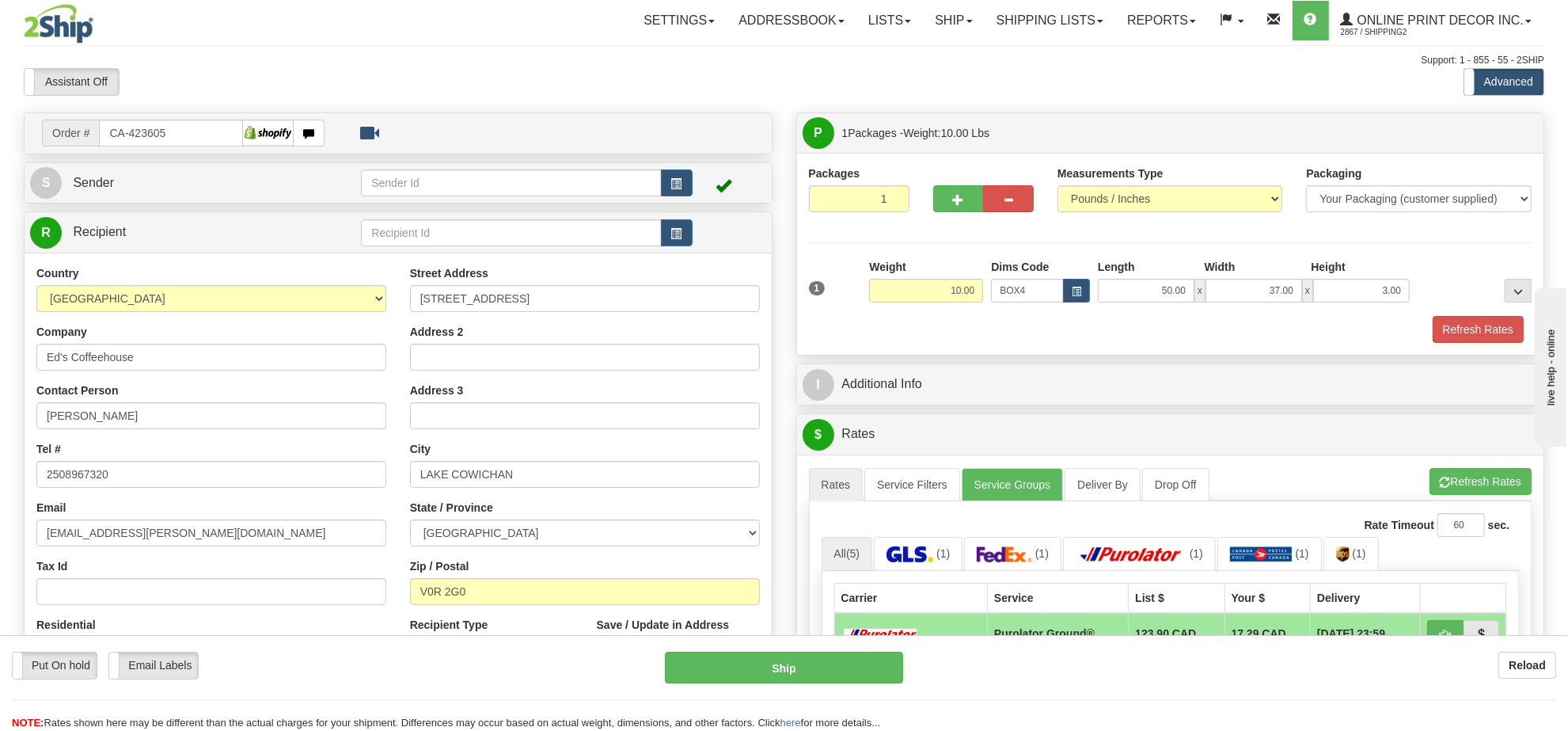
click at [963, 278] on div "Weight 10.00" at bounding box center [926, 280] width 114 height 43
click at [963, 295] on input "10.00" at bounding box center [926, 290] width 114 height 24
type input "12.00"
click at [1489, 495] on li "Refresh Rates Cancel Rating" at bounding box center [1481, 481] width 102 height 26
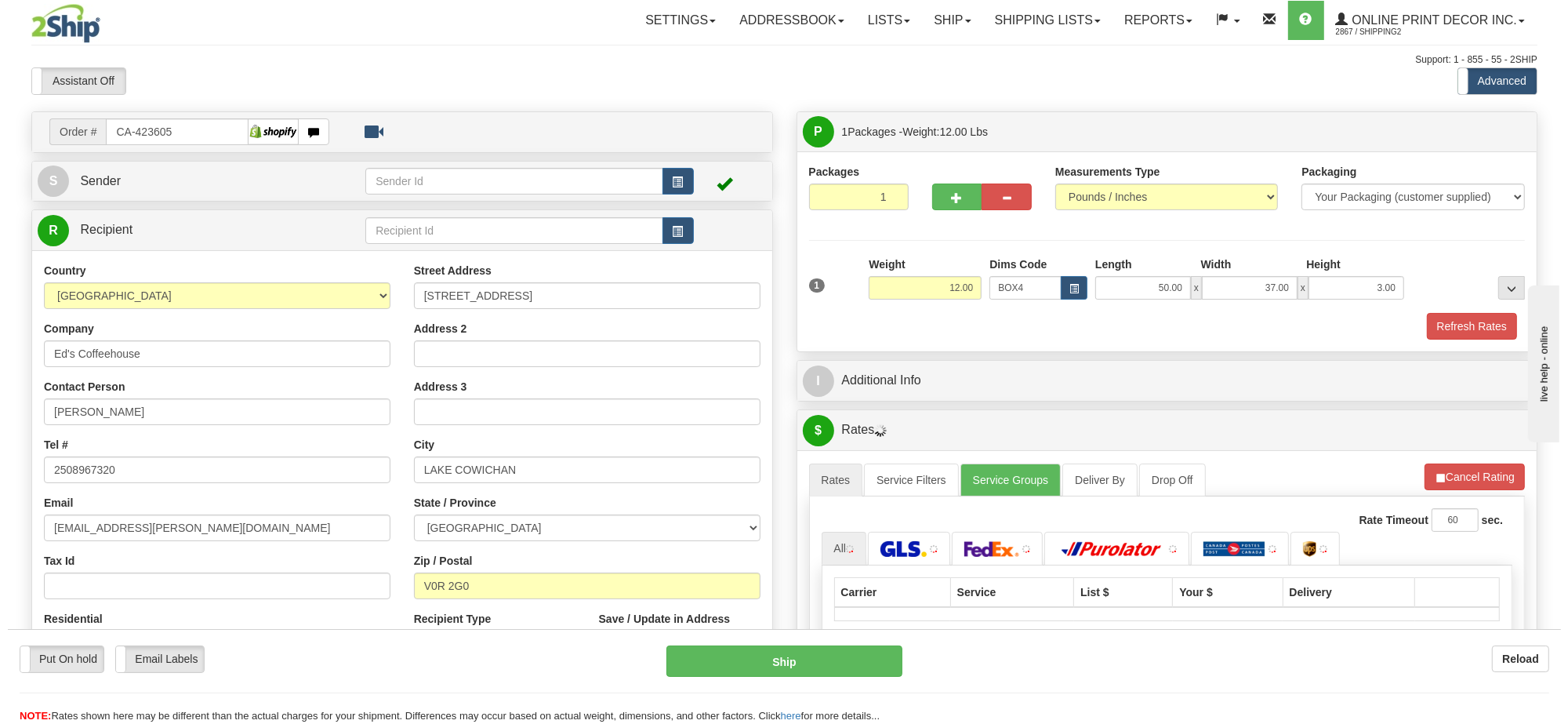
scroll to position [294, 0]
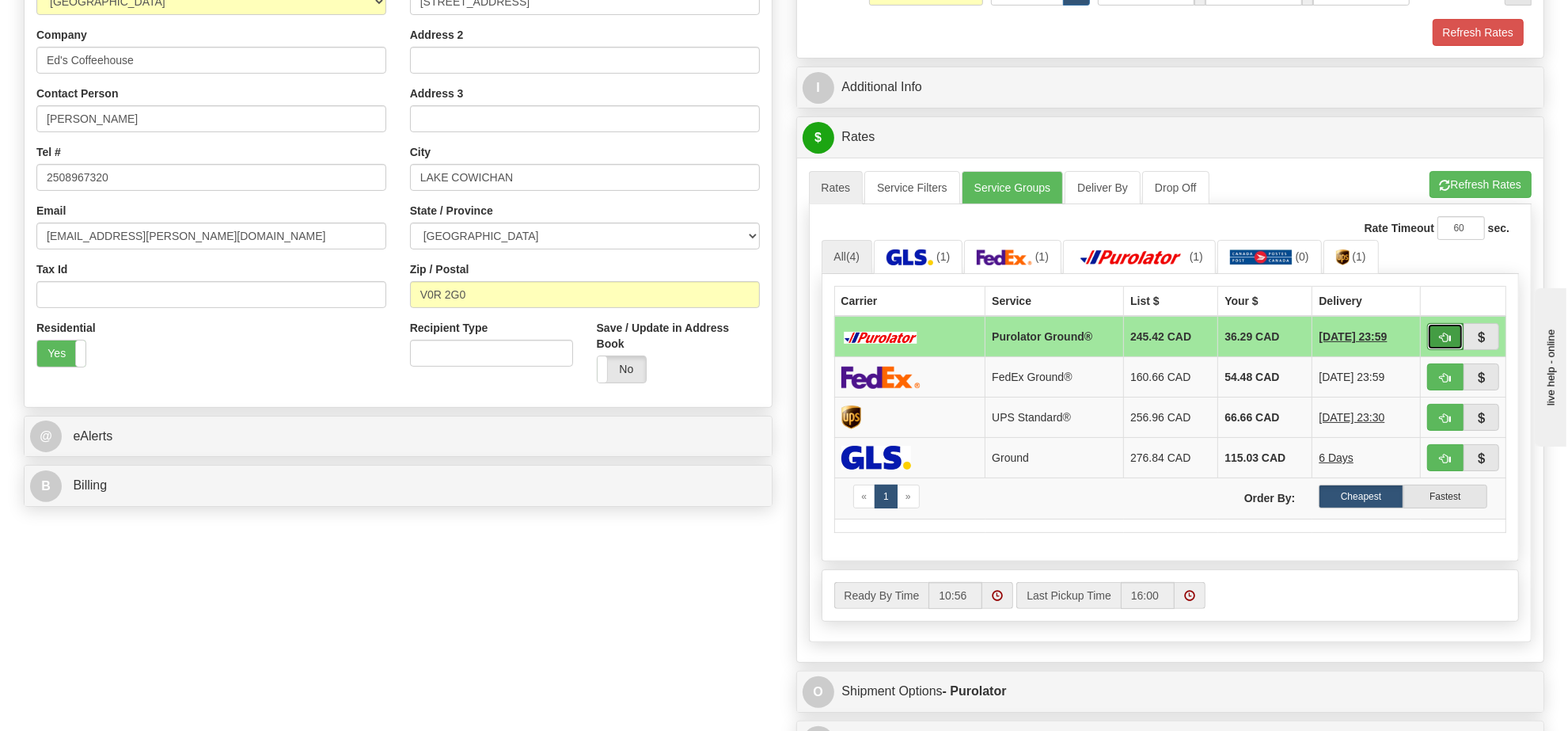
click at [1446, 335] on button "button" at bounding box center [1445, 336] width 36 height 26
type input "260"
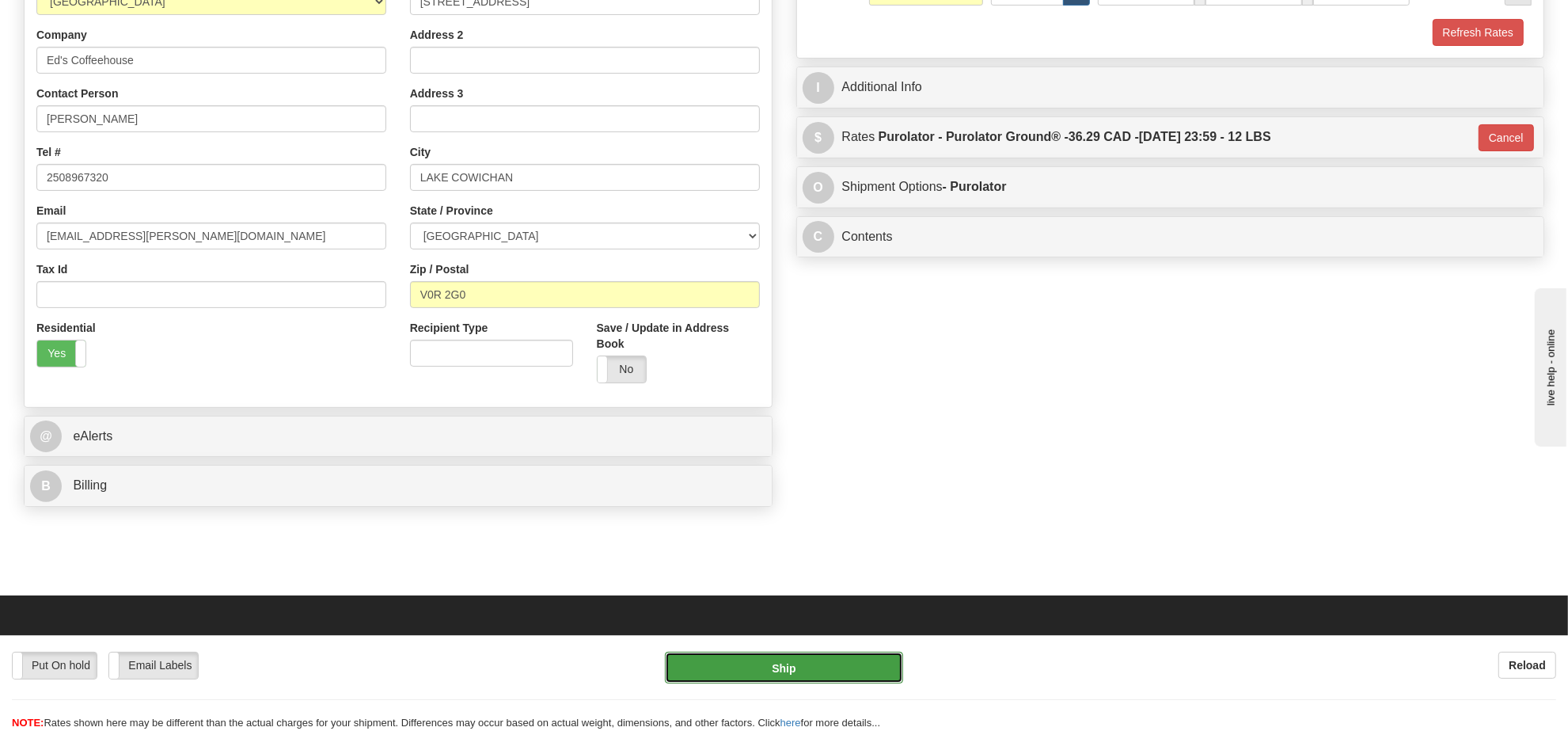
click at [852, 666] on button "Ship" at bounding box center [784, 667] width 237 height 31
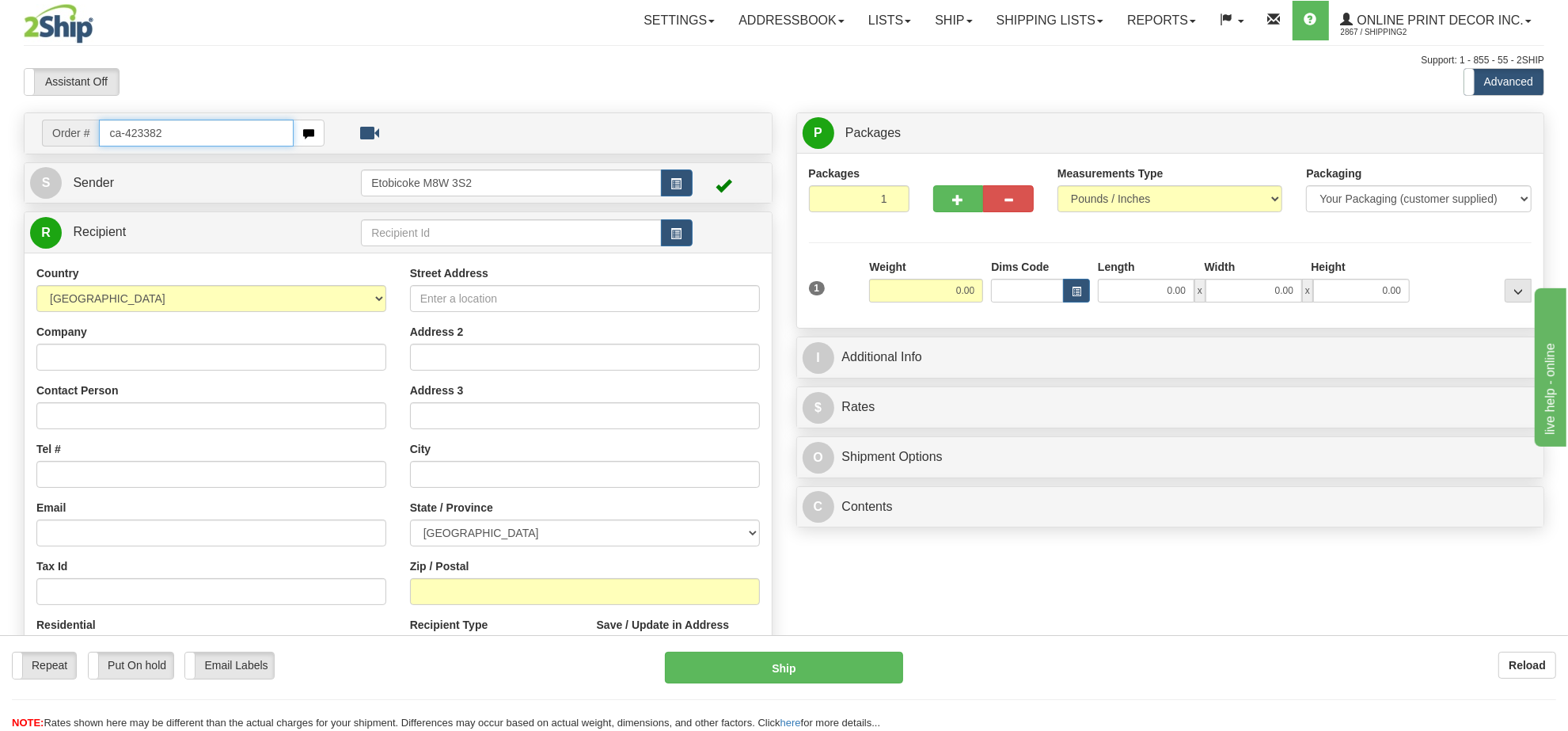
type input "ca-423382"
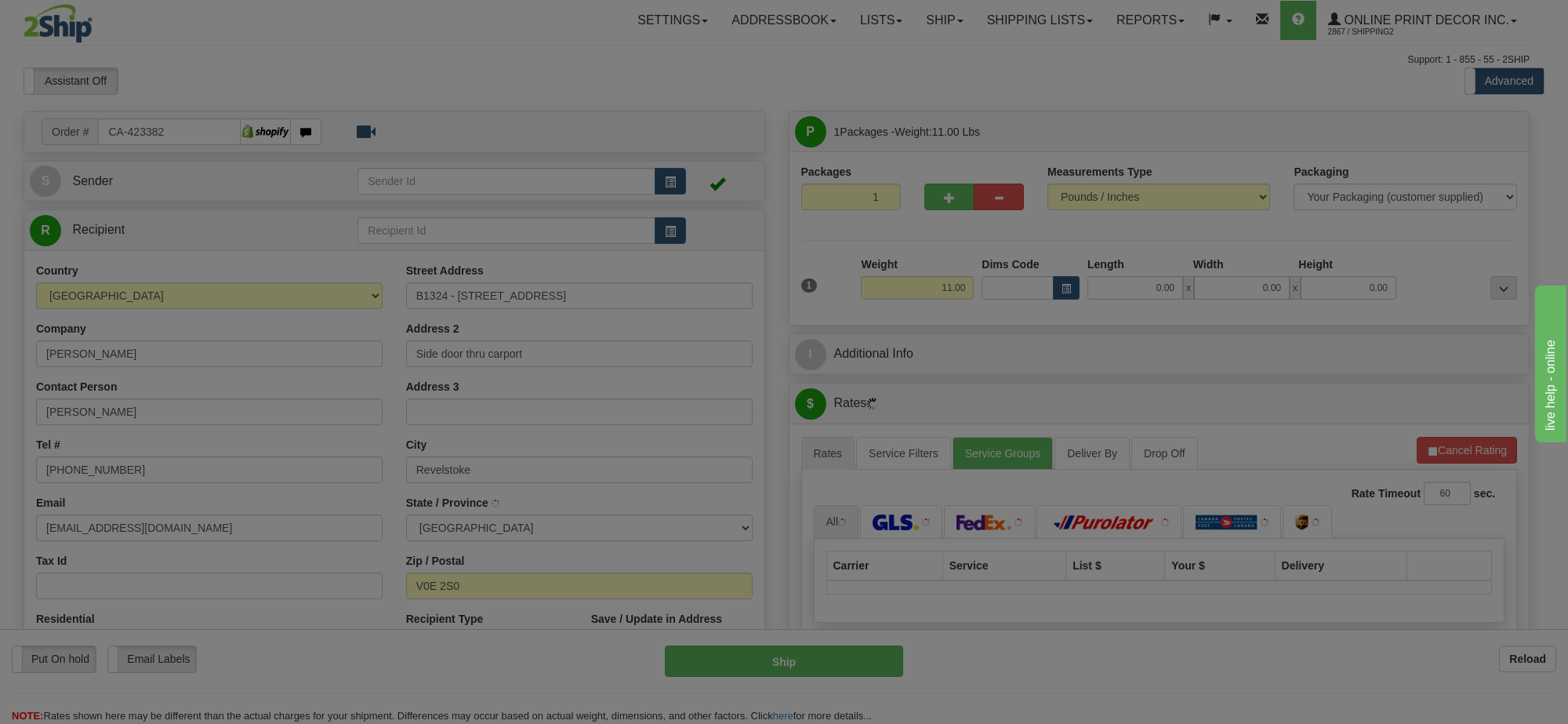
type input "REVELSTOKE"
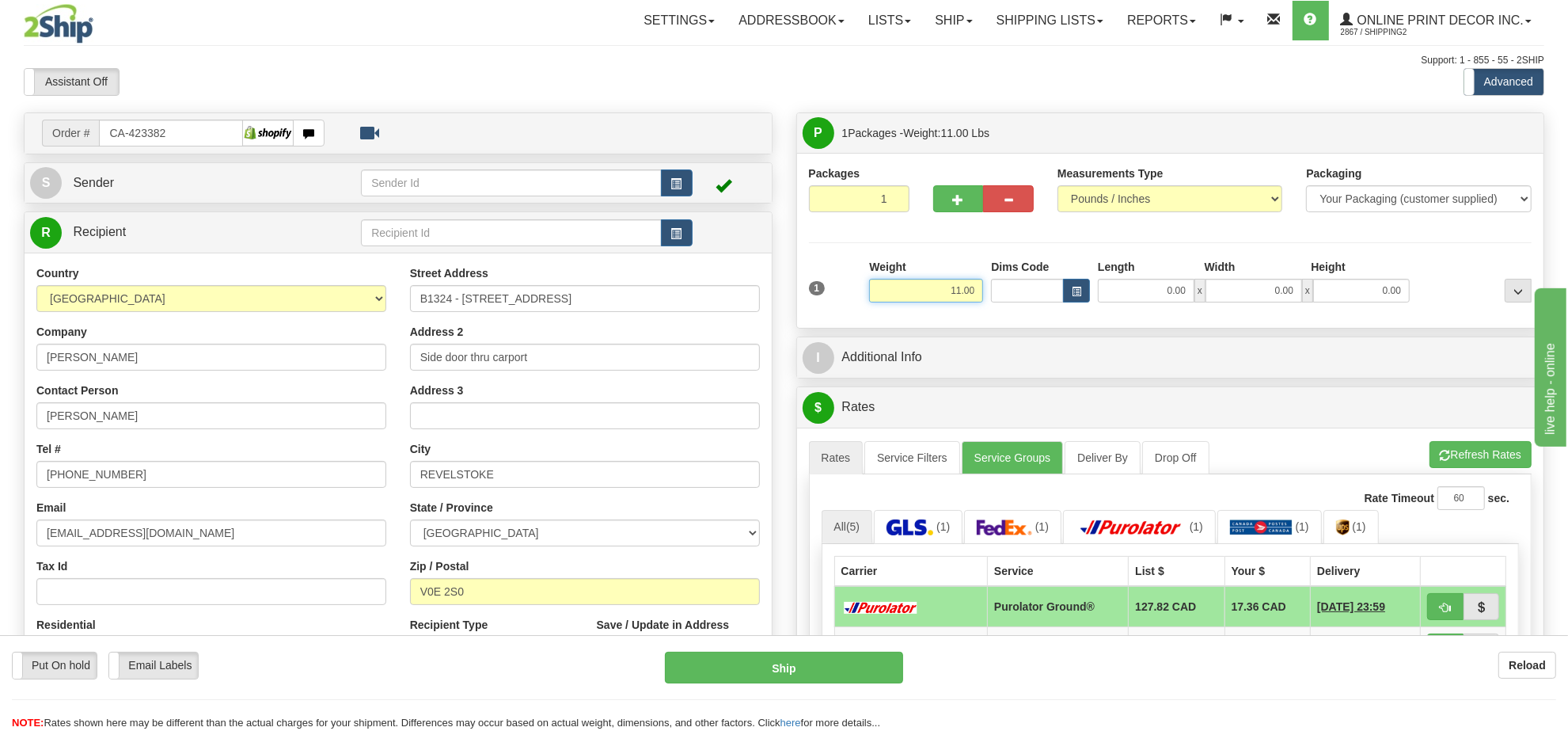
click at [943, 298] on input "11.00" at bounding box center [926, 290] width 114 height 24
type input "9.00"
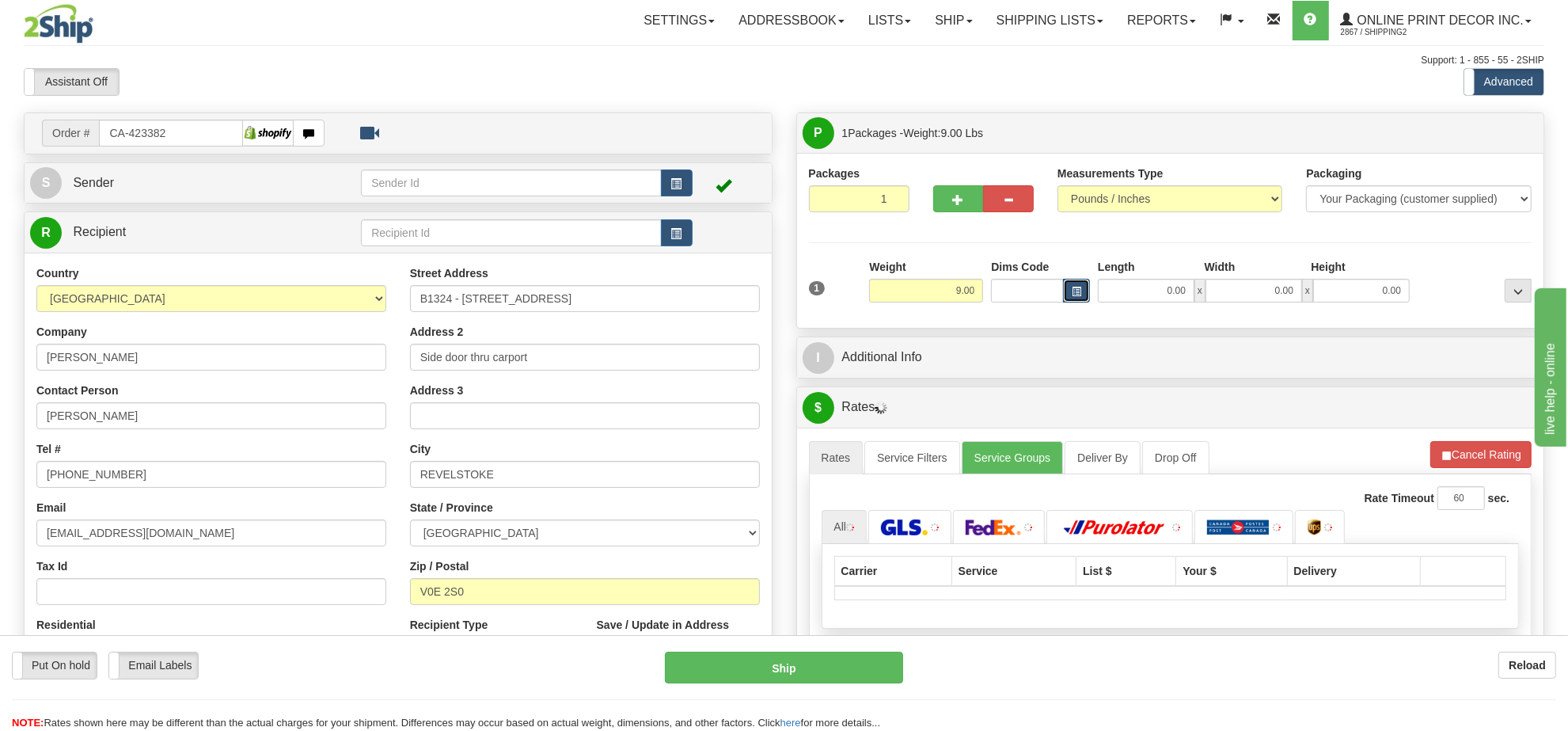
click at [1076, 295] on span "button" at bounding box center [1076, 291] width 10 height 9
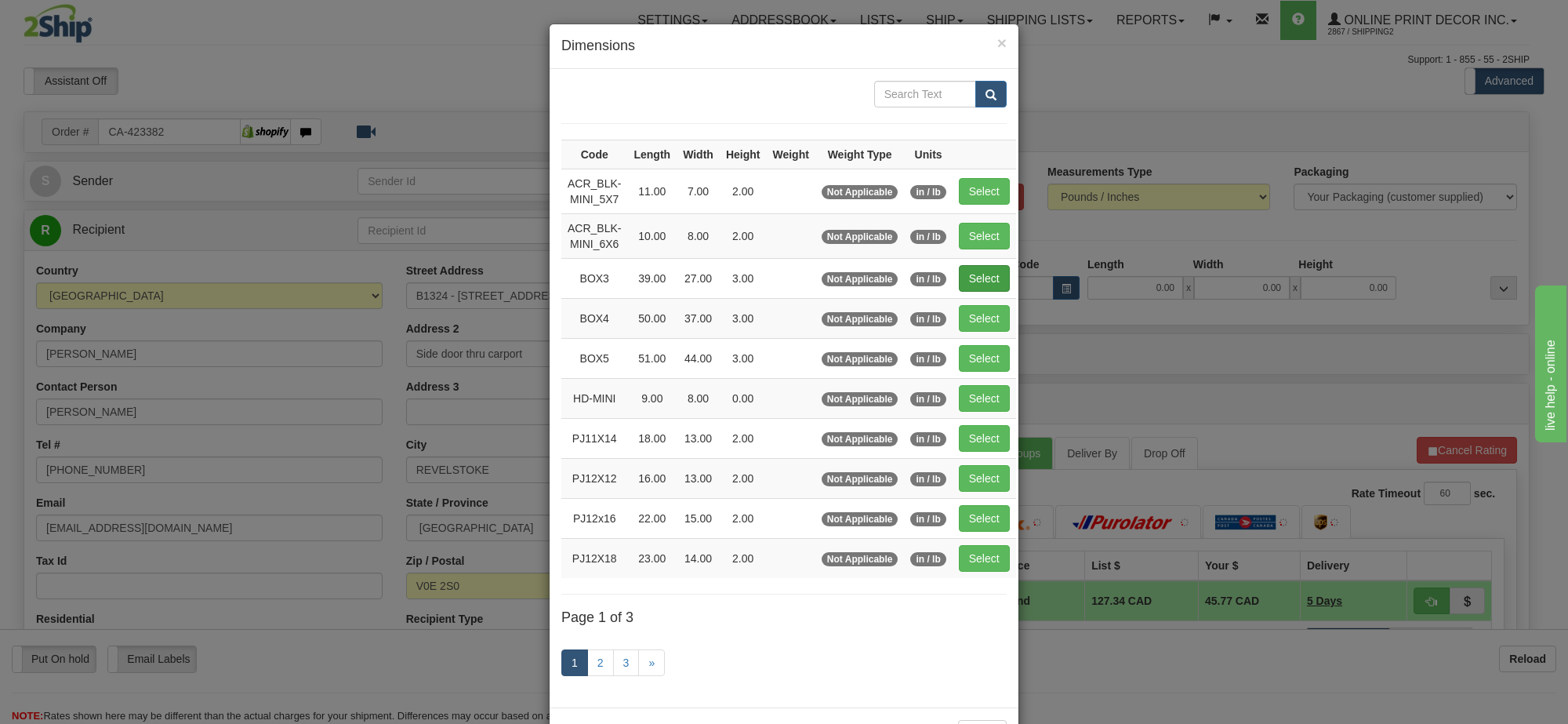
drag, startPoint x: 976, startPoint y: 260, endPoint x: 976, endPoint y: 275, distance: 15.0
click at [976, 271] on td "Select" at bounding box center [984, 278] width 63 height 40
click at [977, 280] on button "Select" at bounding box center [984, 278] width 51 height 26
type input "BOX3"
type input "39.00"
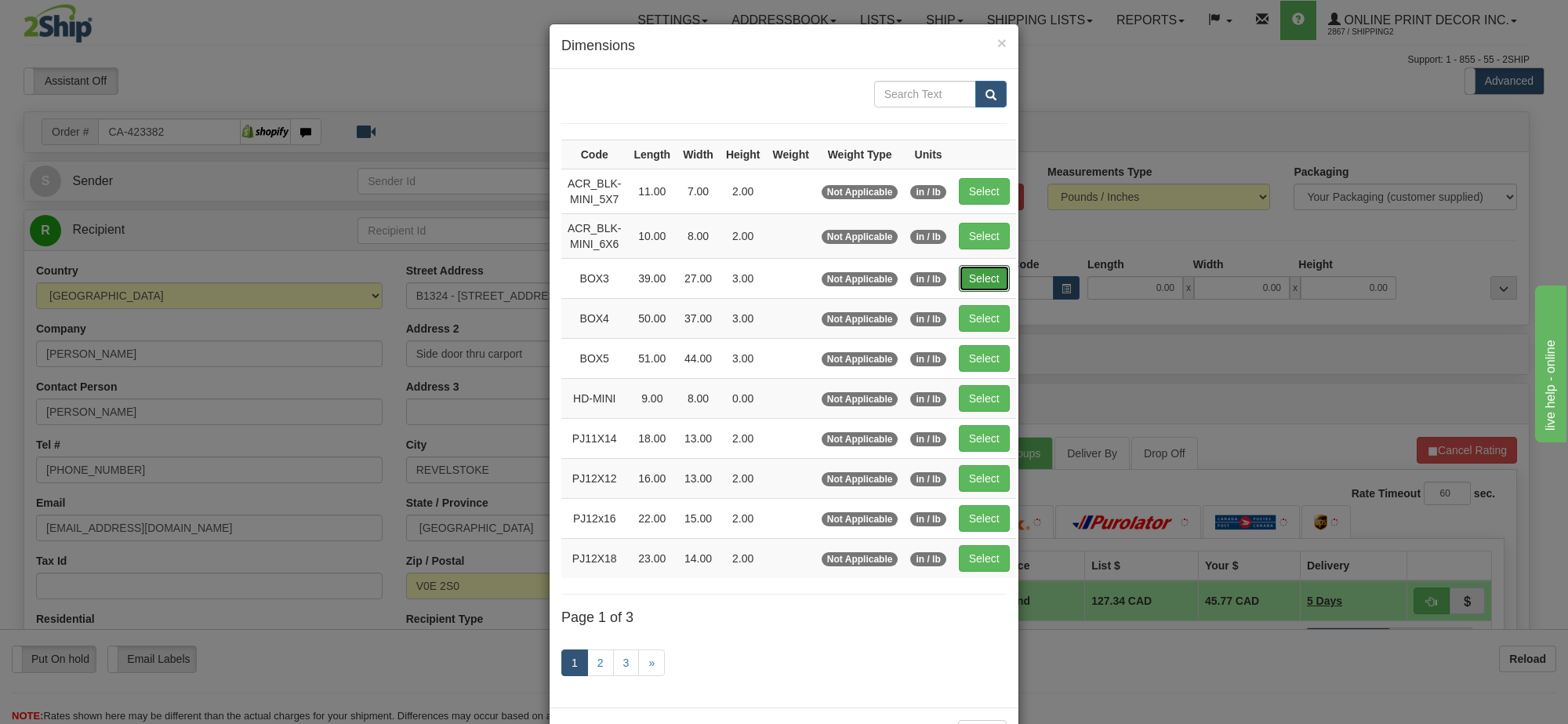
type input "27.00"
type input "3.00"
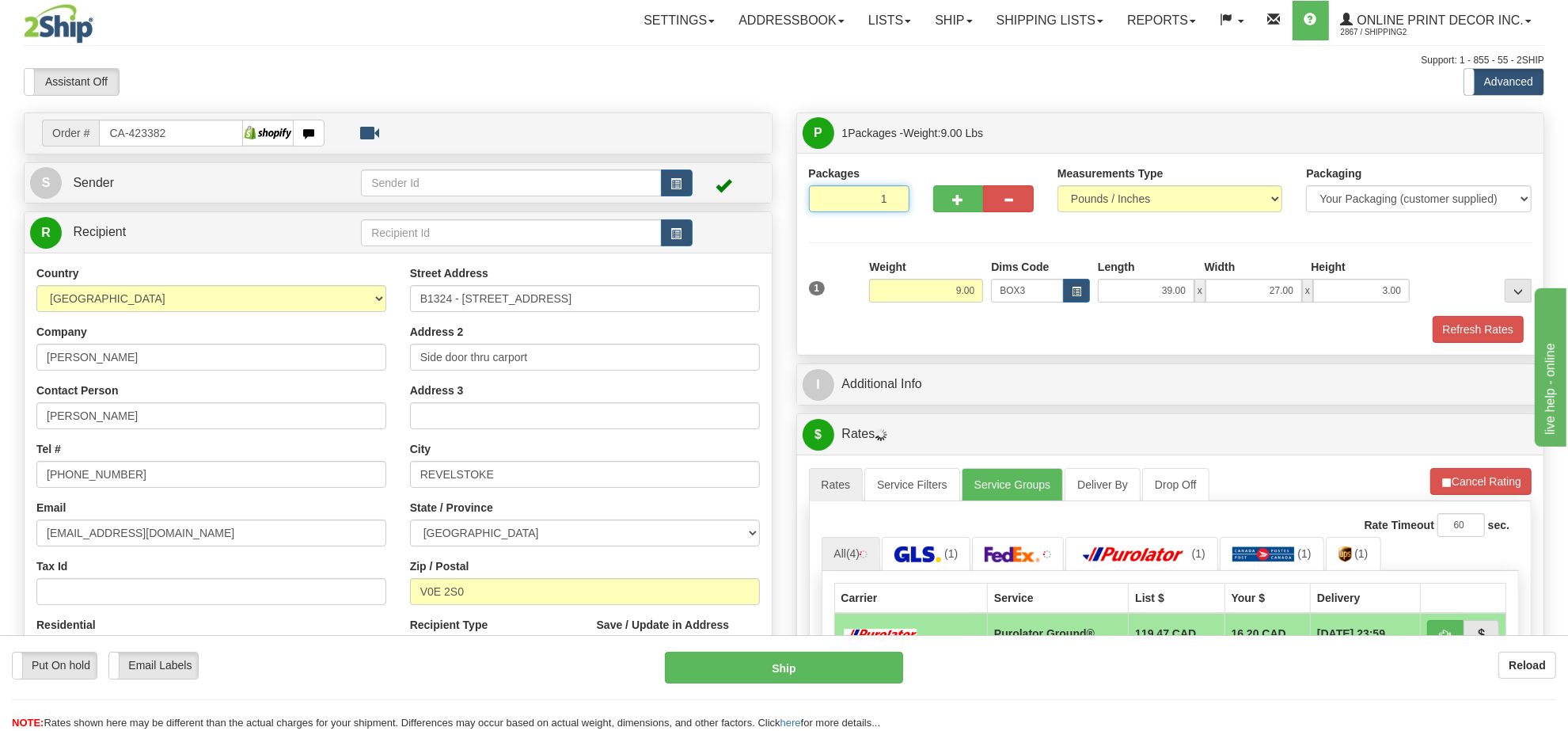
click at [873, 209] on input "1" at bounding box center [859, 198] width 101 height 26
type input "5"
radio input "true"
click at [1462, 476] on button "Refresh Rates" at bounding box center [1481, 481] width 102 height 26
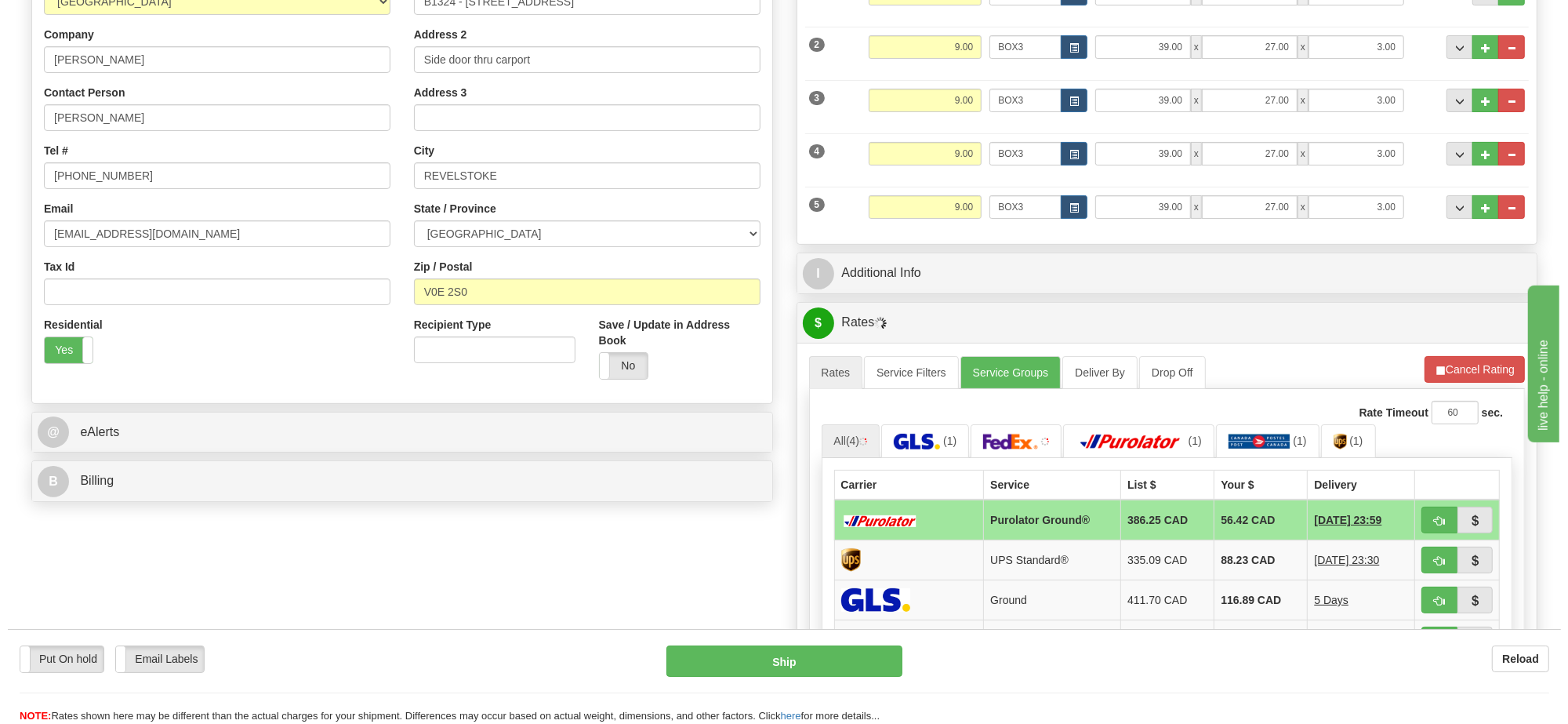
scroll to position [392, 0]
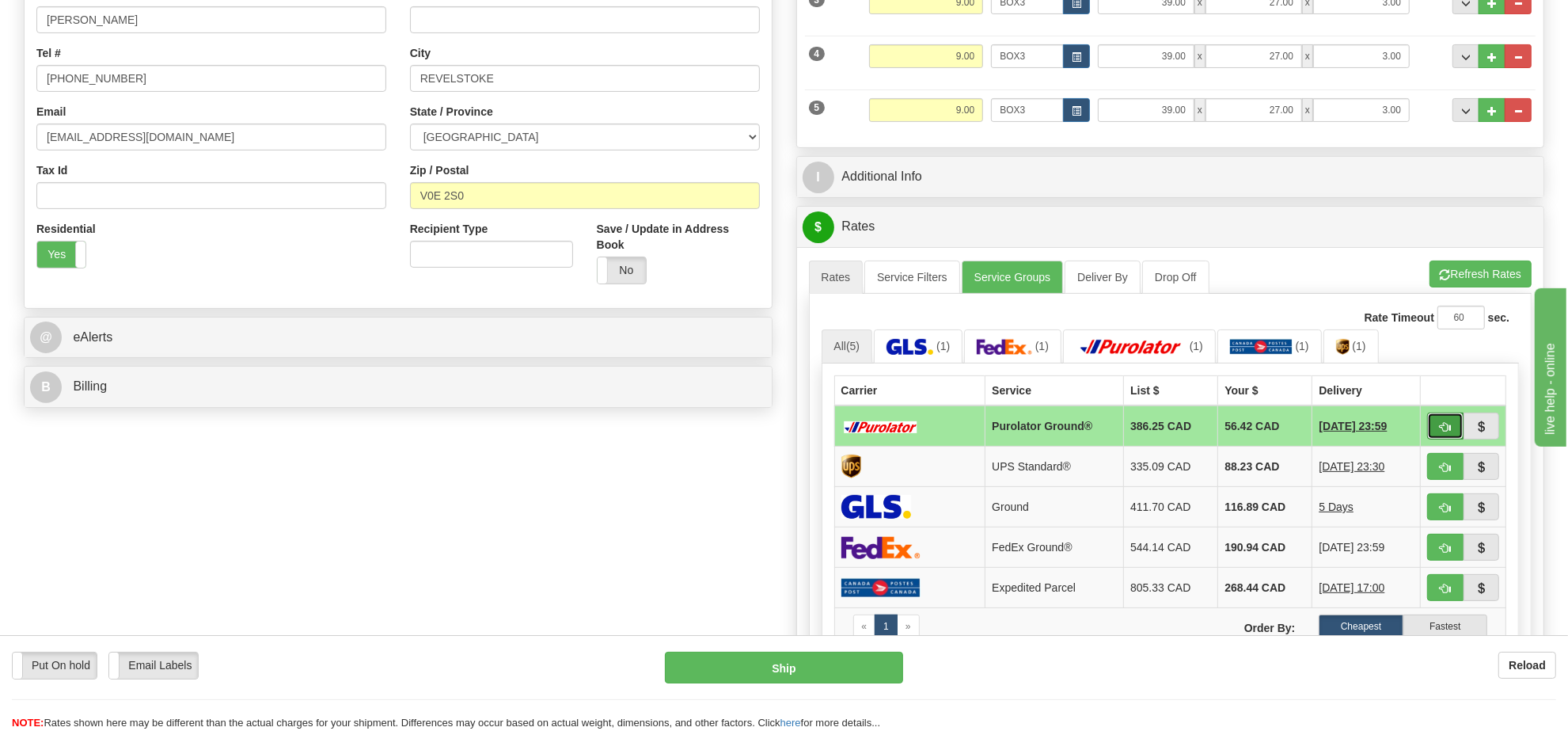
click at [1430, 431] on button "button" at bounding box center [1445, 425] width 36 height 26
type input "260"
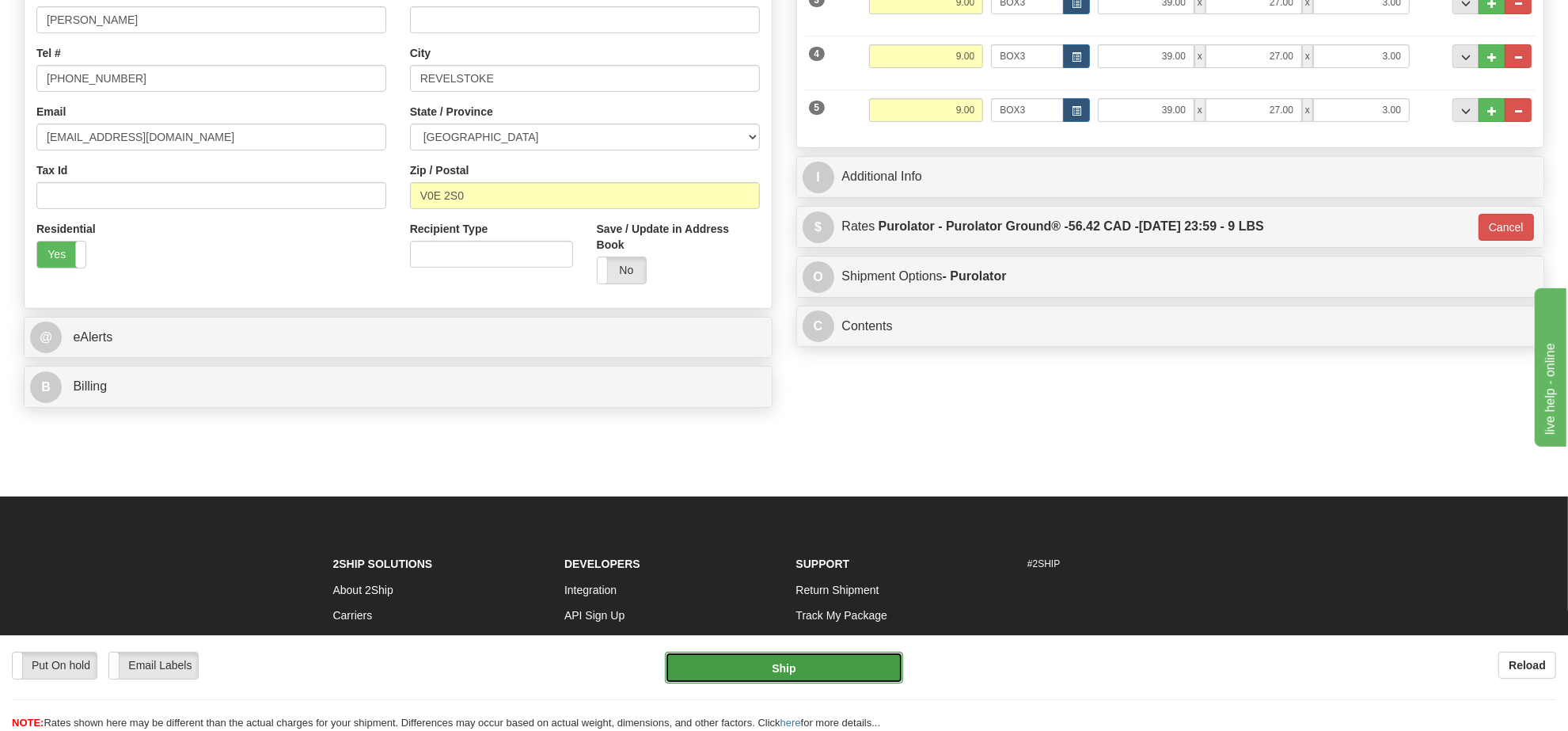
click at [845, 662] on button "Ship" at bounding box center [784, 667] width 237 height 31
